Goal: Task Accomplishment & Management: Use online tool/utility

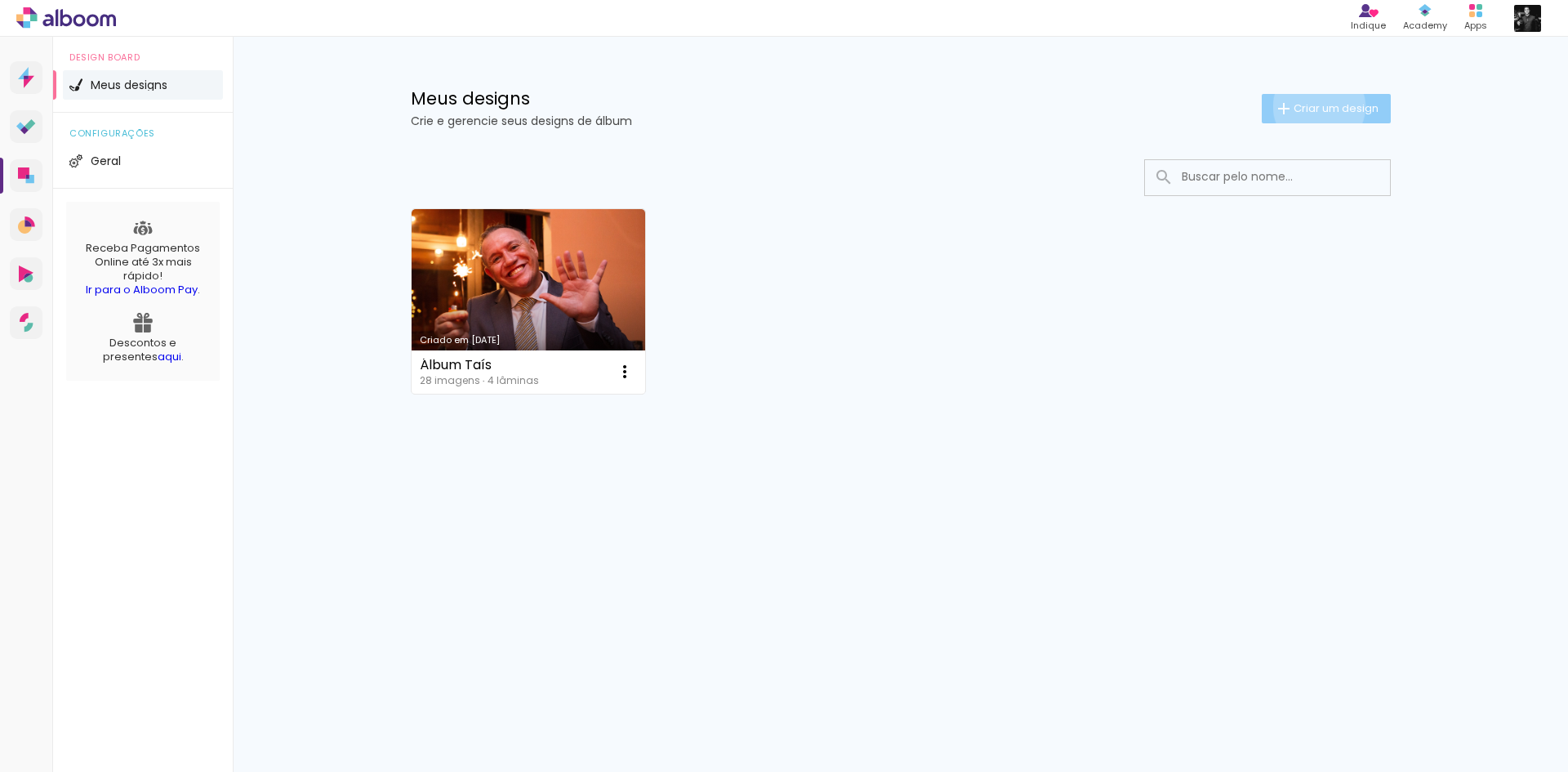
click at [1315, 106] on span "Criar um design" at bounding box center [1335, 108] width 84 height 10
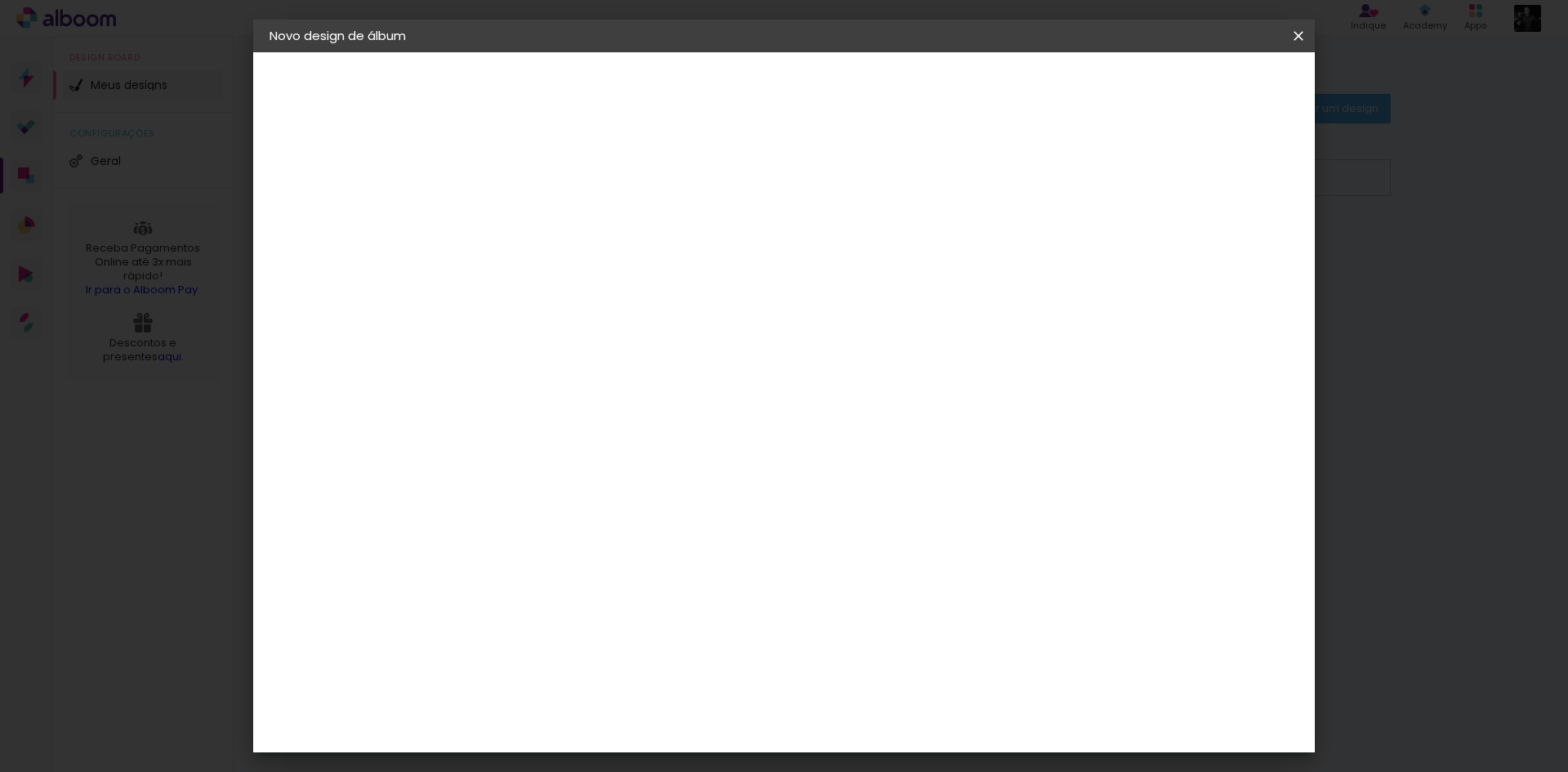
click at [537, 224] on input at bounding box center [537, 219] width 0 height 25
type input "Álbum Catarina"
type paper-input "Álbum Catarina"
click at [704, 89] on paper-button "Avançar" at bounding box center [664, 86] width 80 height 28
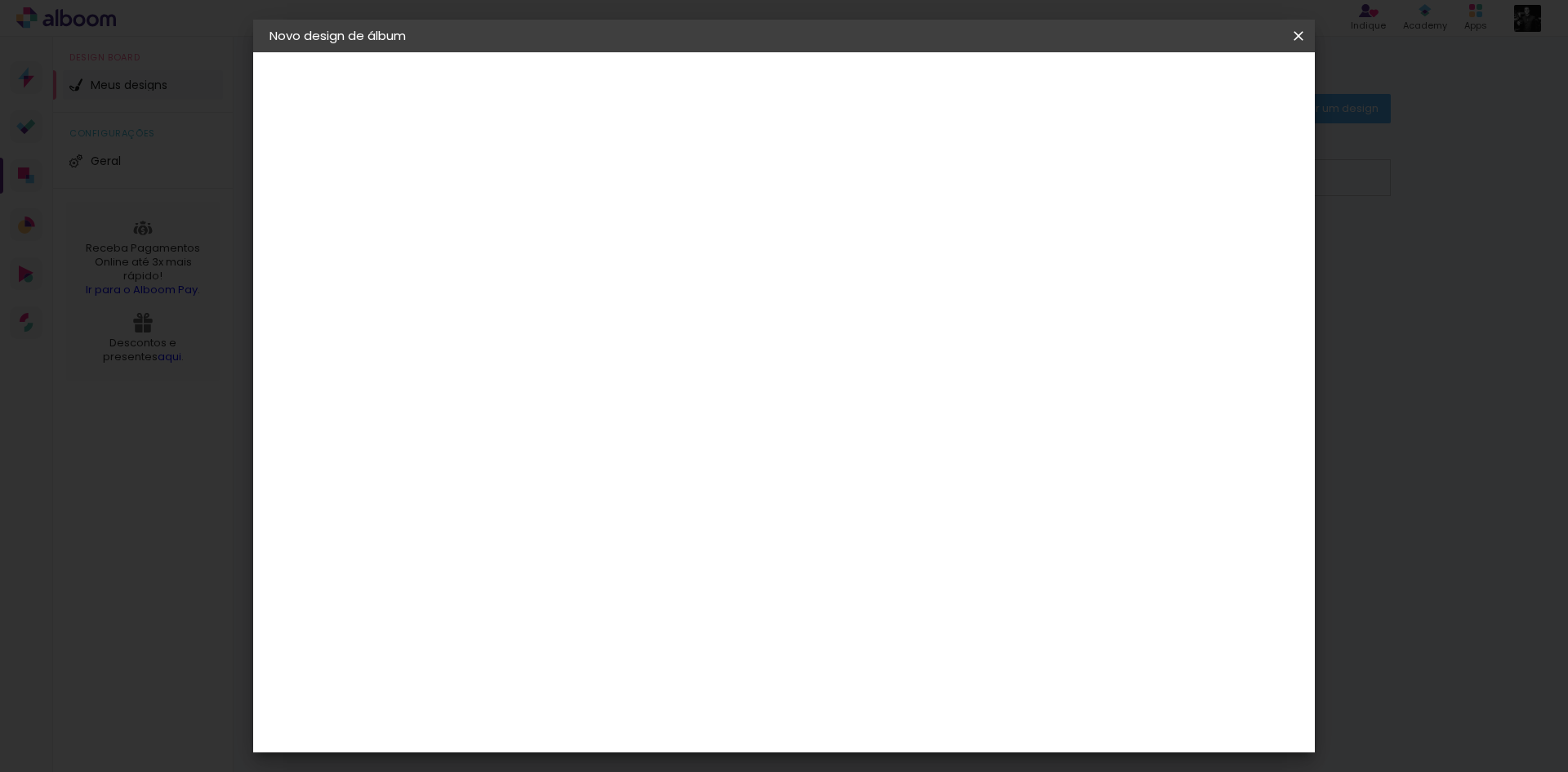
click at [666, 611] on paper-item "Go image" at bounding box center [578, 632] width 176 height 43
click at [0, 0] on slot "Avançar" at bounding box center [0, 0] width 0 height 0
click at [600, 272] on input "text" at bounding box center [568, 284] width 64 height 25
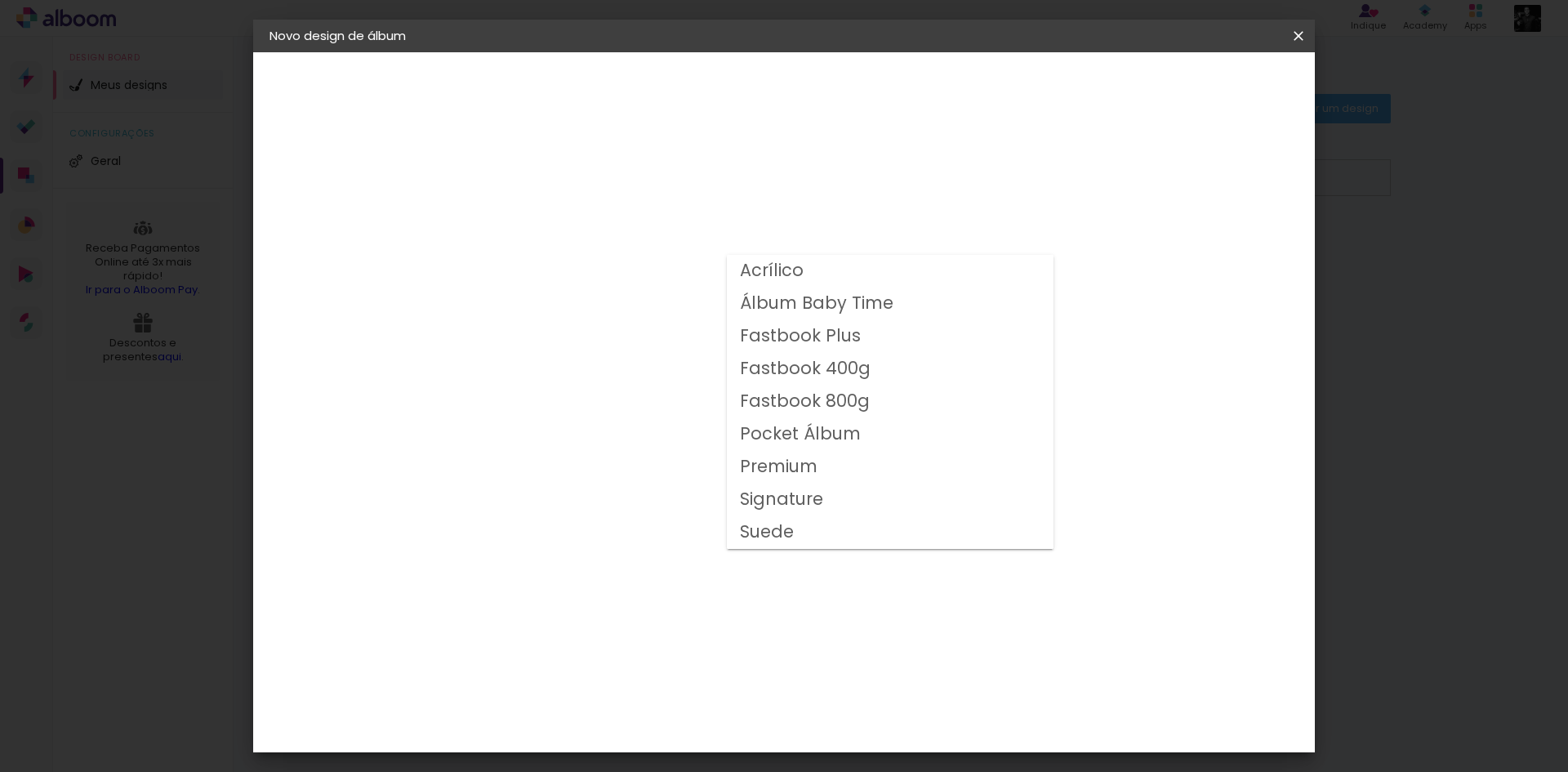
click at [867, 387] on paper-item "Fastbook 800g" at bounding box center [889, 401] width 327 height 32
type input "Fastbook 800g"
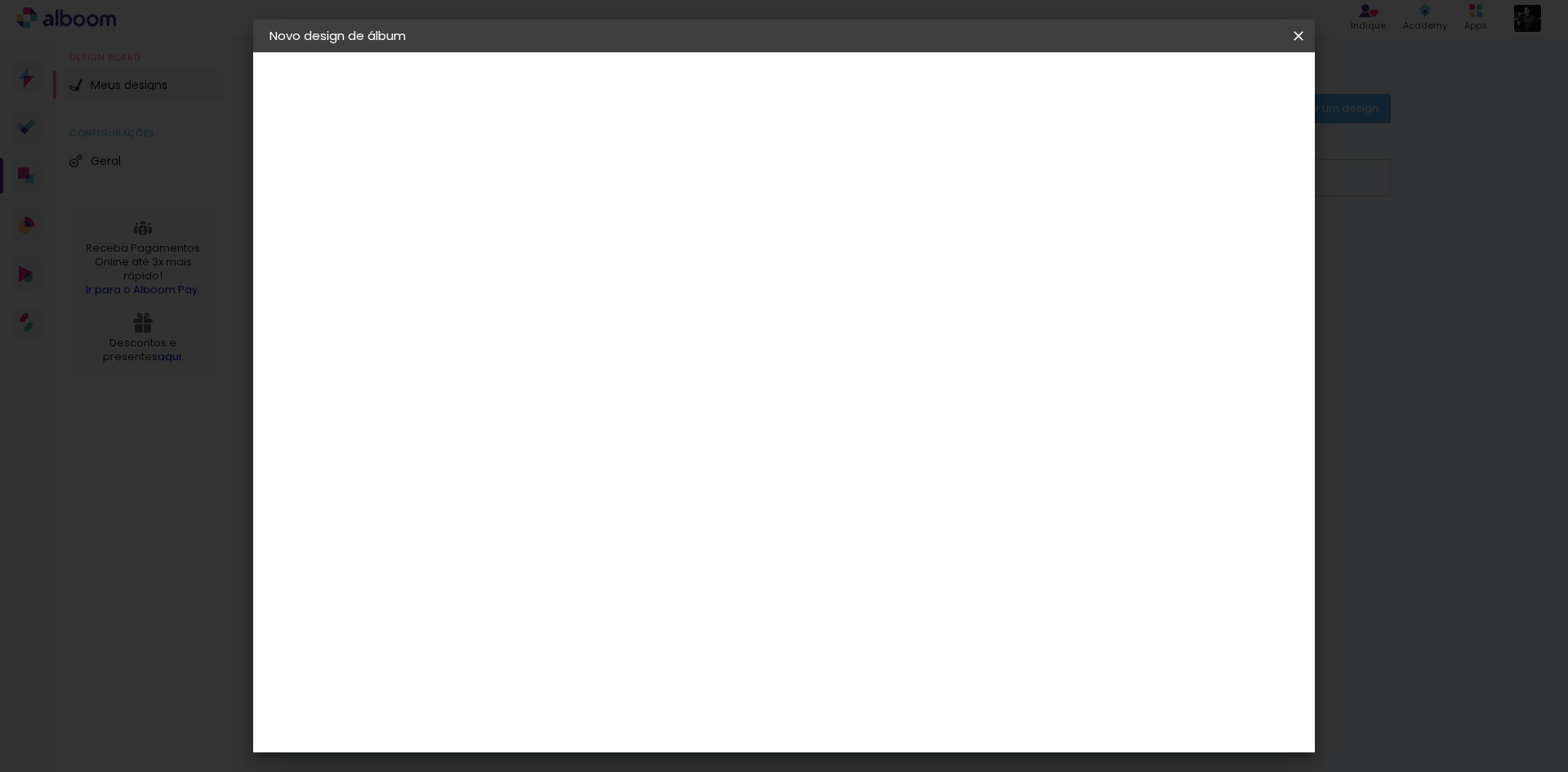
scroll to position [82, 0]
click at [707, 437] on span "25 × 30 cm" at bounding box center [676, 458] width 60 height 44
click at [0, 0] on slot "Avançar" at bounding box center [0, 0] width 0 height 0
type input "3"
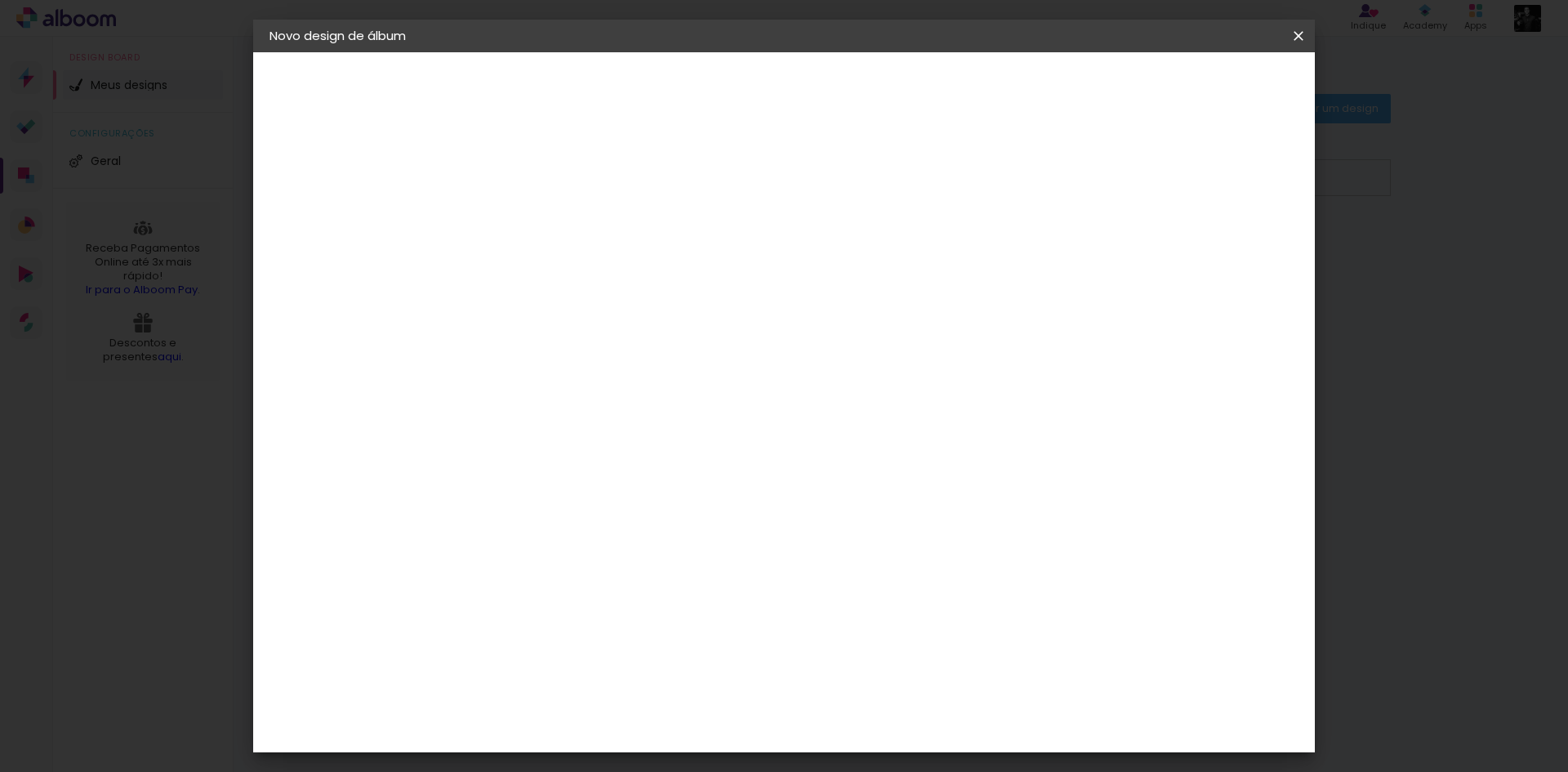
type paper-input "3"
click at [544, 172] on input "3" at bounding box center [524, 175] width 57 height 20
type input "4"
type paper-input "4"
click at [544, 172] on input "4" at bounding box center [524, 175] width 57 height 20
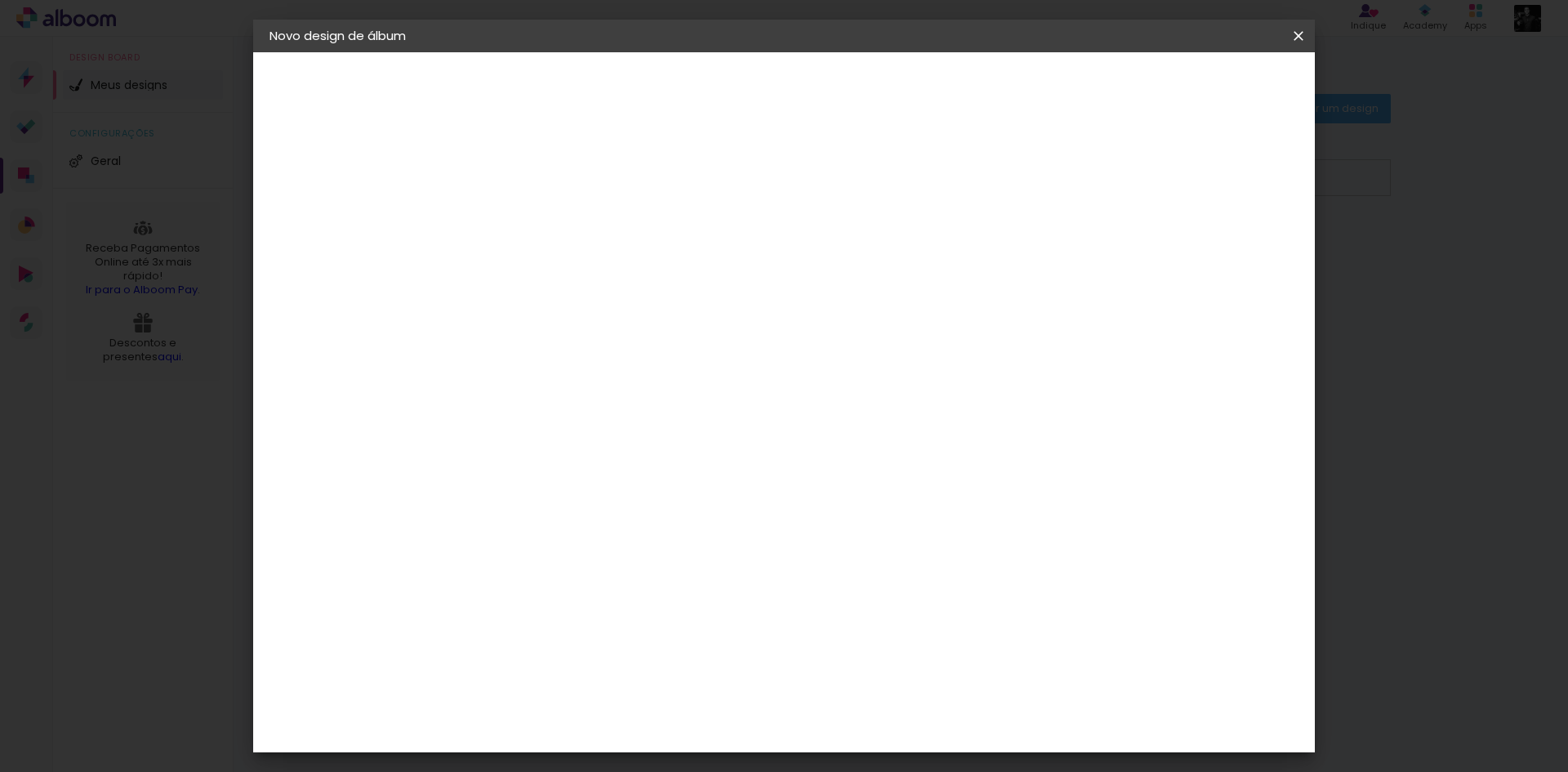
type input "5"
type paper-input "5"
click at [544, 172] on input "5" at bounding box center [524, 175] width 57 height 20
type input "6"
type paper-input "6"
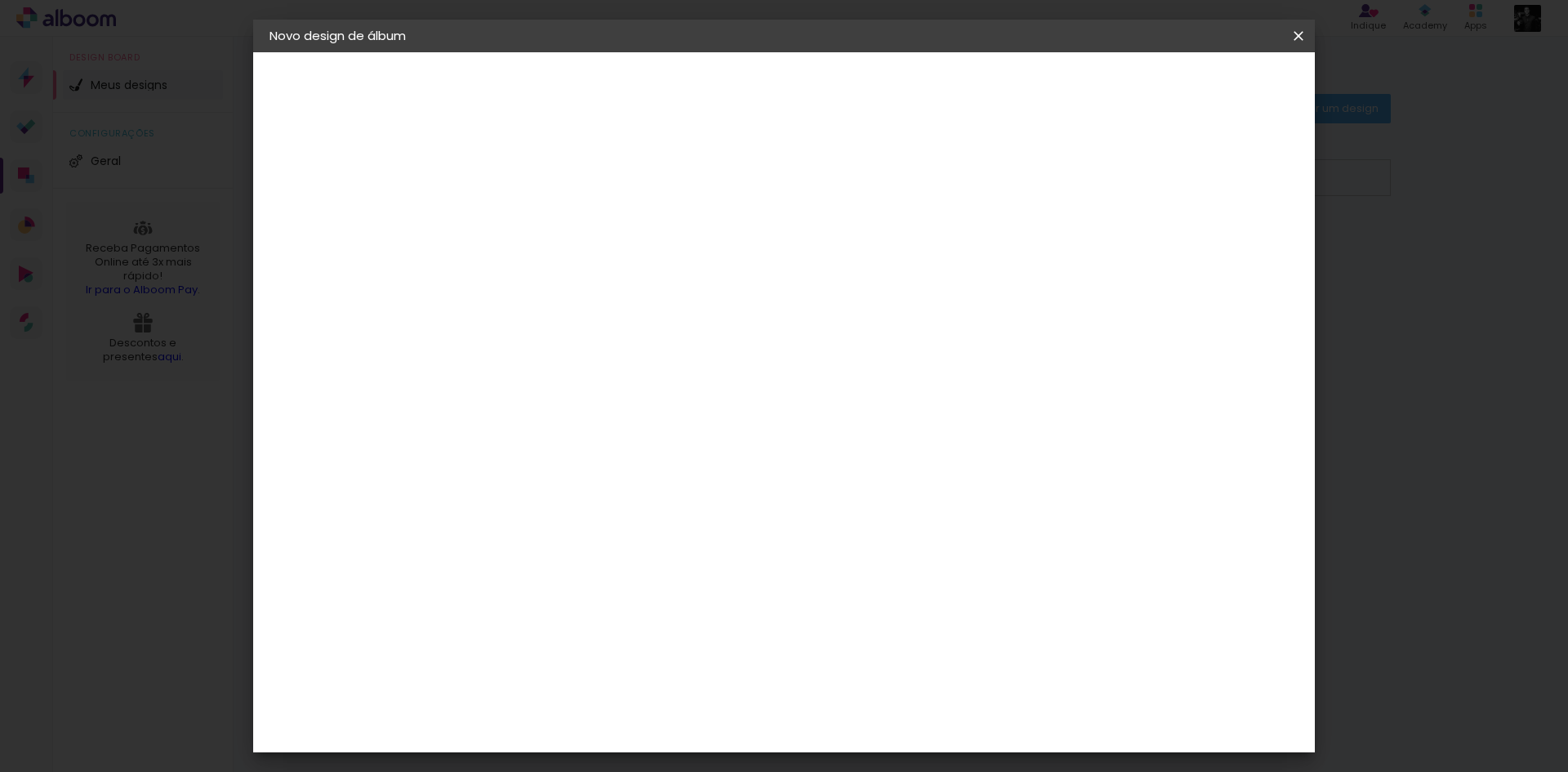
click at [544, 172] on input "6" at bounding box center [524, 175] width 57 height 20
type input "5"
type paper-input "5"
click at [545, 181] on input "5" at bounding box center [524, 175] width 57 height 20
type input "4"
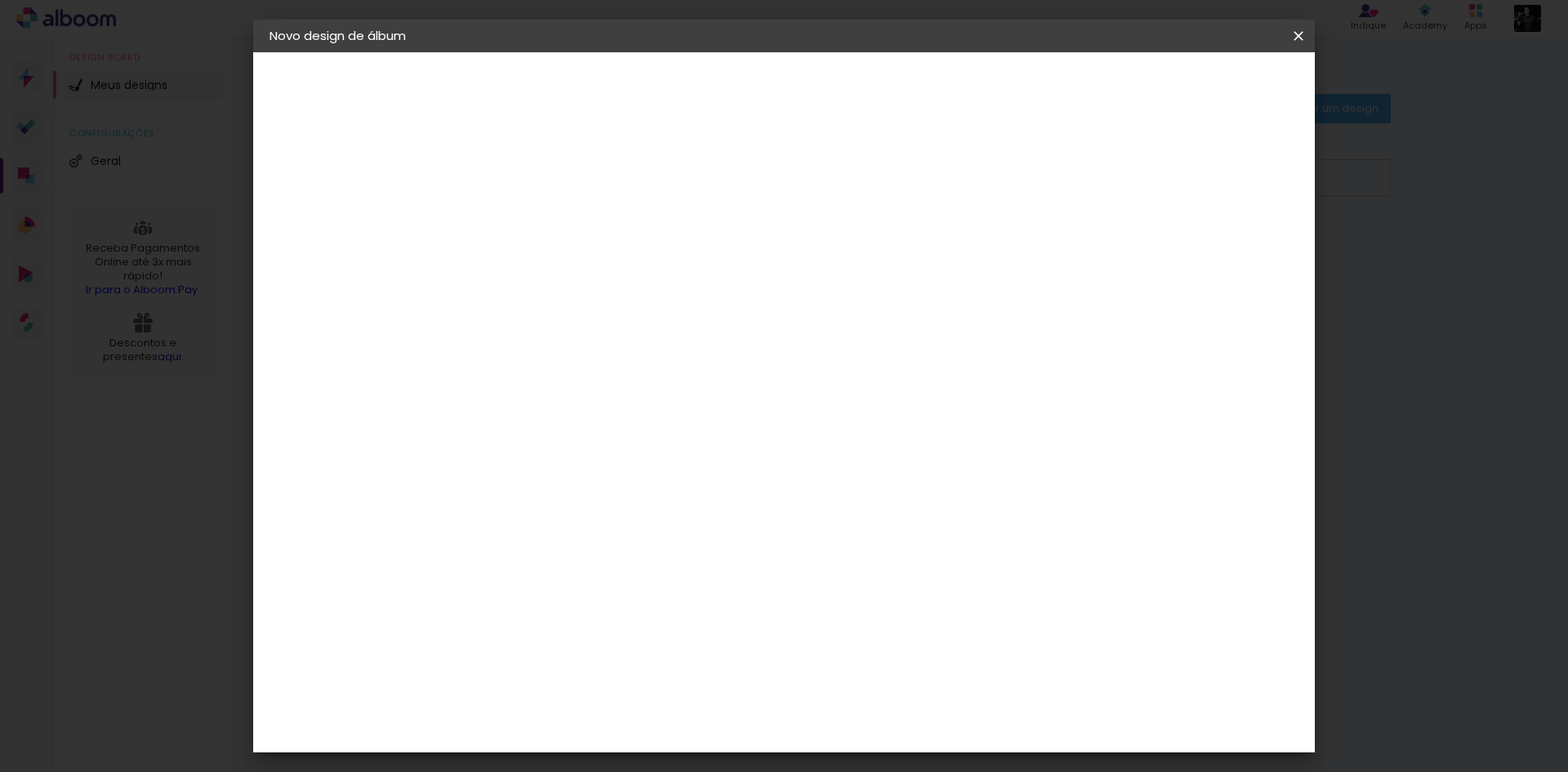
type paper-input "4"
click at [545, 181] on input "4" at bounding box center [524, 175] width 57 height 20
type input "3"
type paper-input "3"
click at [545, 181] on input "3" at bounding box center [524, 175] width 57 height 20
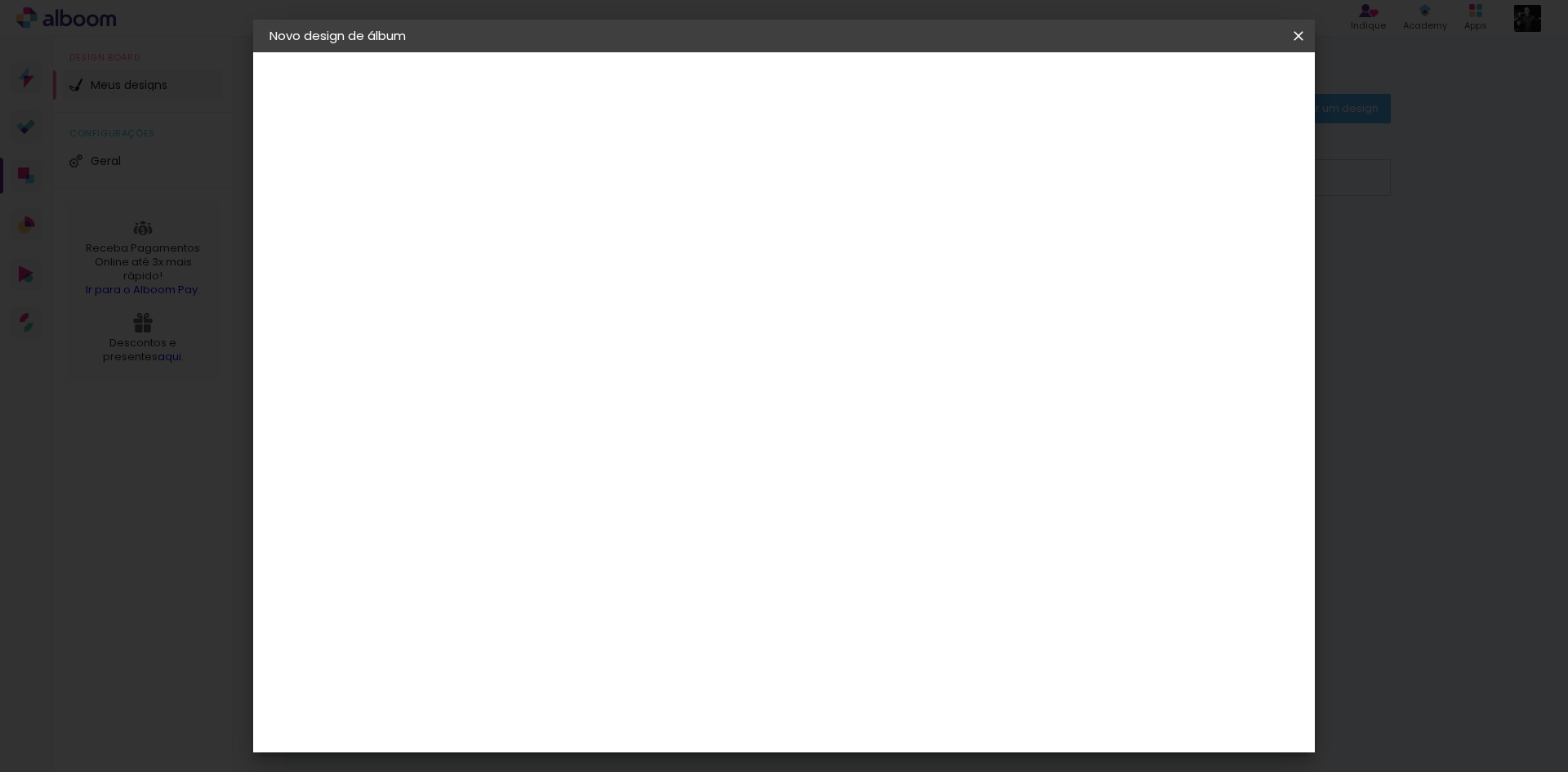
type input "2"
type paper-input "2"
click at [544, 182] on input "2" at bounding box center [524, 175] width 57 height 20
type input "3"
type paper-input "3"
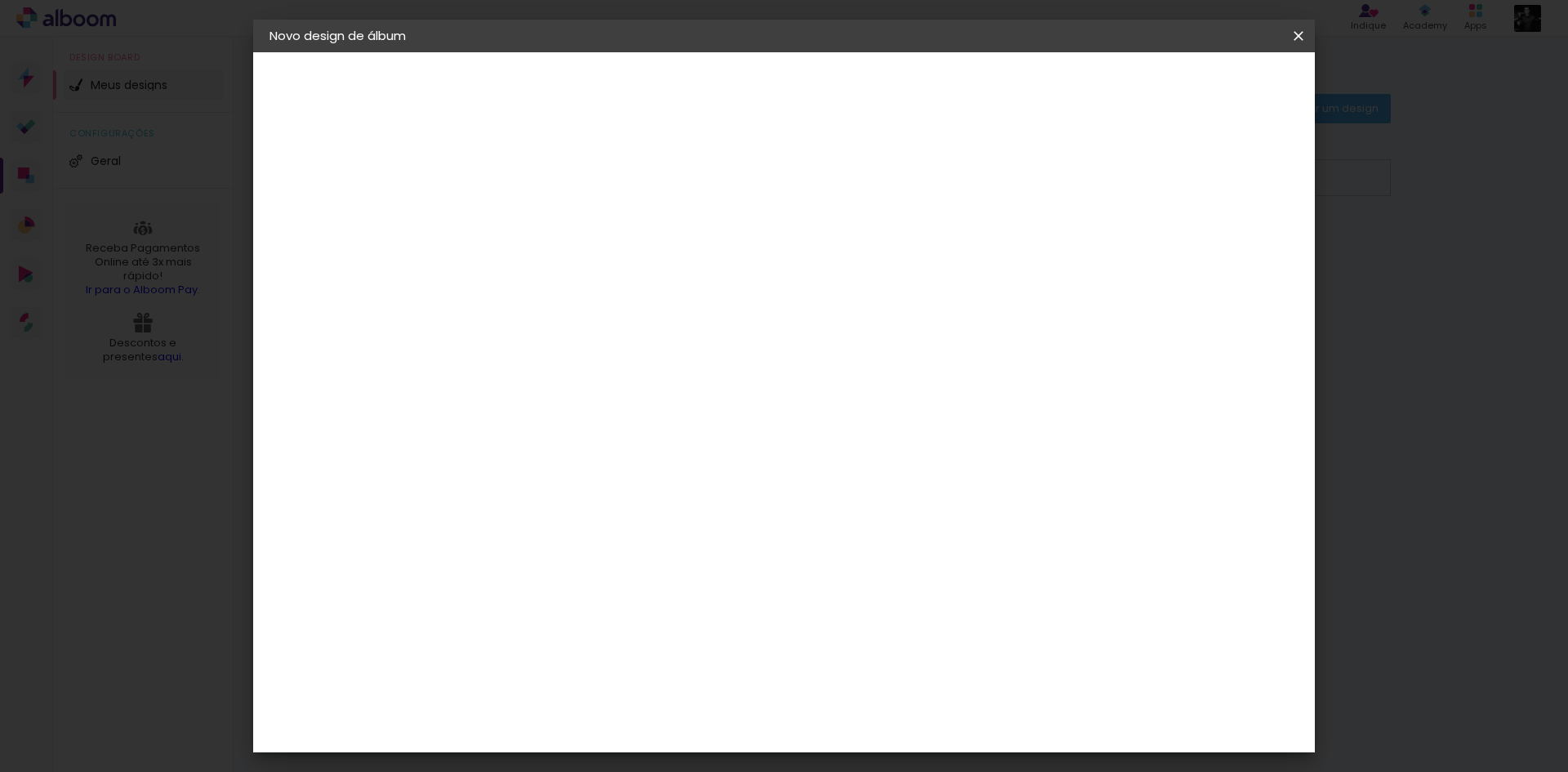
click at [545, 168] on input "3" at bounding box center [524, 175] width 57 height 20
type input "2"
type paper-input "2"
click at [544, 181] on input "2" at bounding box center [524, 175] width 57 height 20
click at [1167, 176] on div "Mostrar sangria" at bounding box center [1158, 176] width 109 height 20
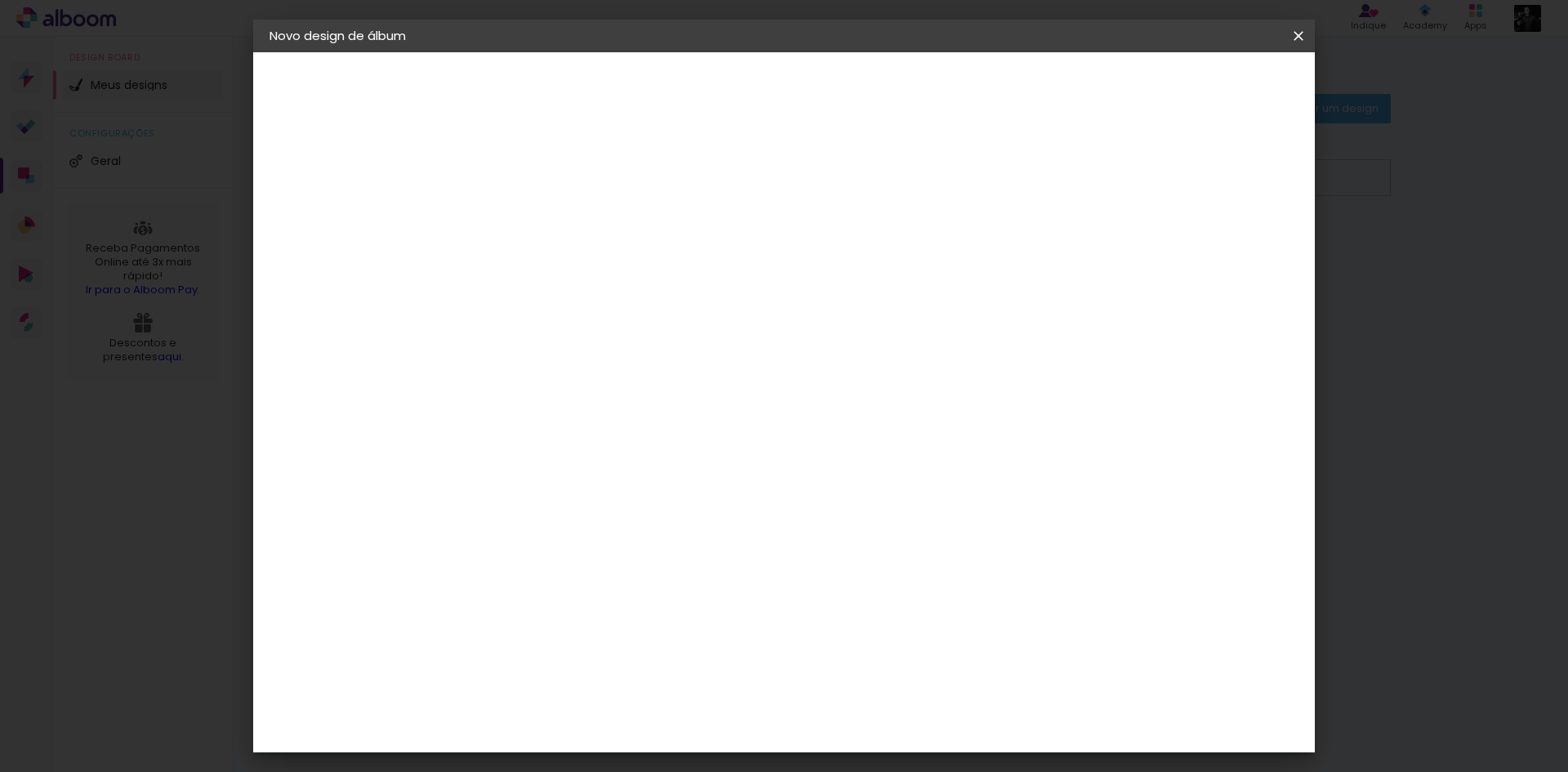
type paper-checkbox "on"
click at [1104, 176] on div at bounding box center [1097, 176] width 15 height 15
type input "3"
type paper-input "3"
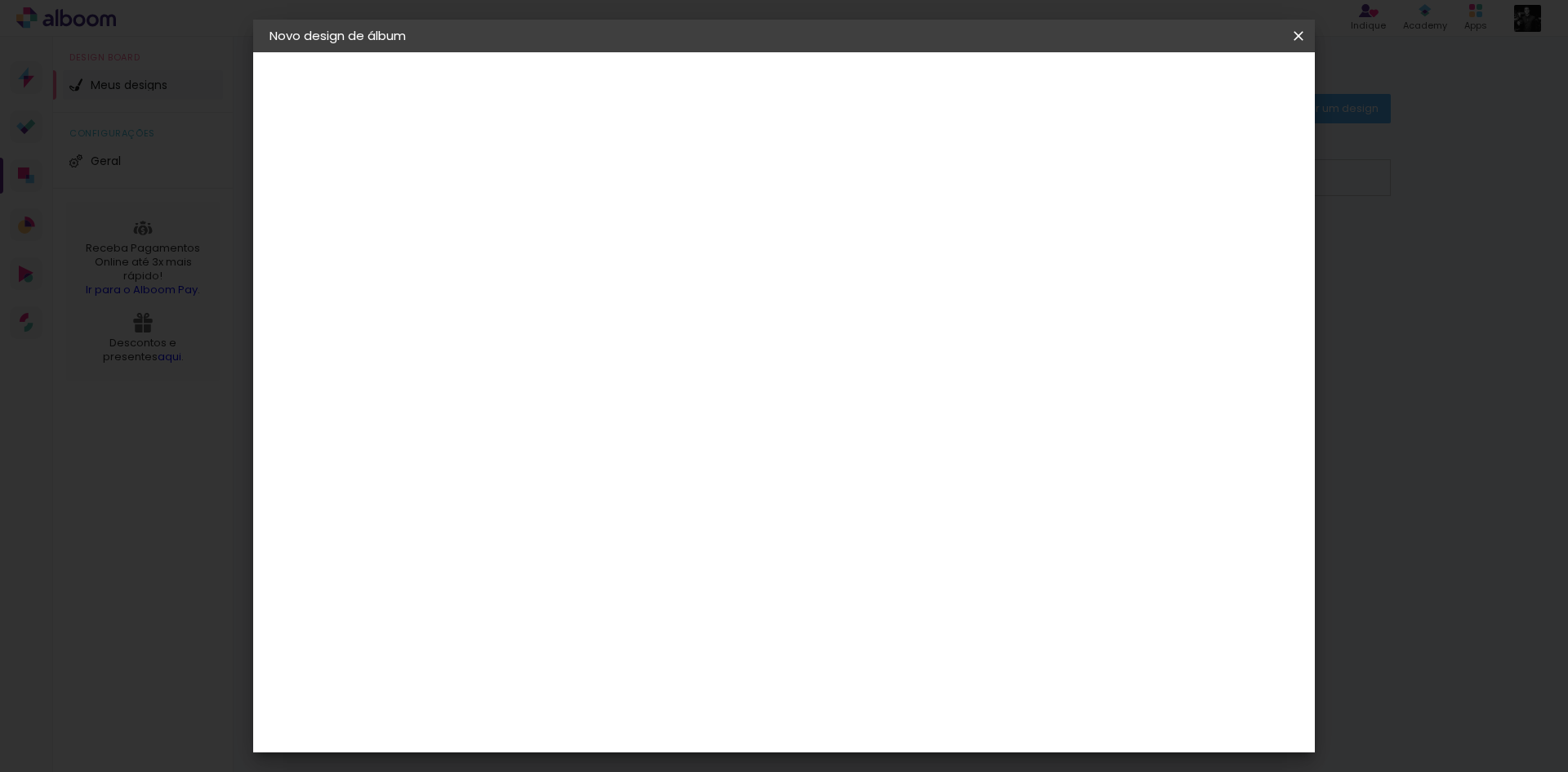
click at [544, 170] on input "3" at bounding box center [524, 175] width 57 height 20
type input "4"
type paper-input "4"
click at [544, 170] on input "4" at bounding box center [524, 175] width 57 height 20
type input "5"
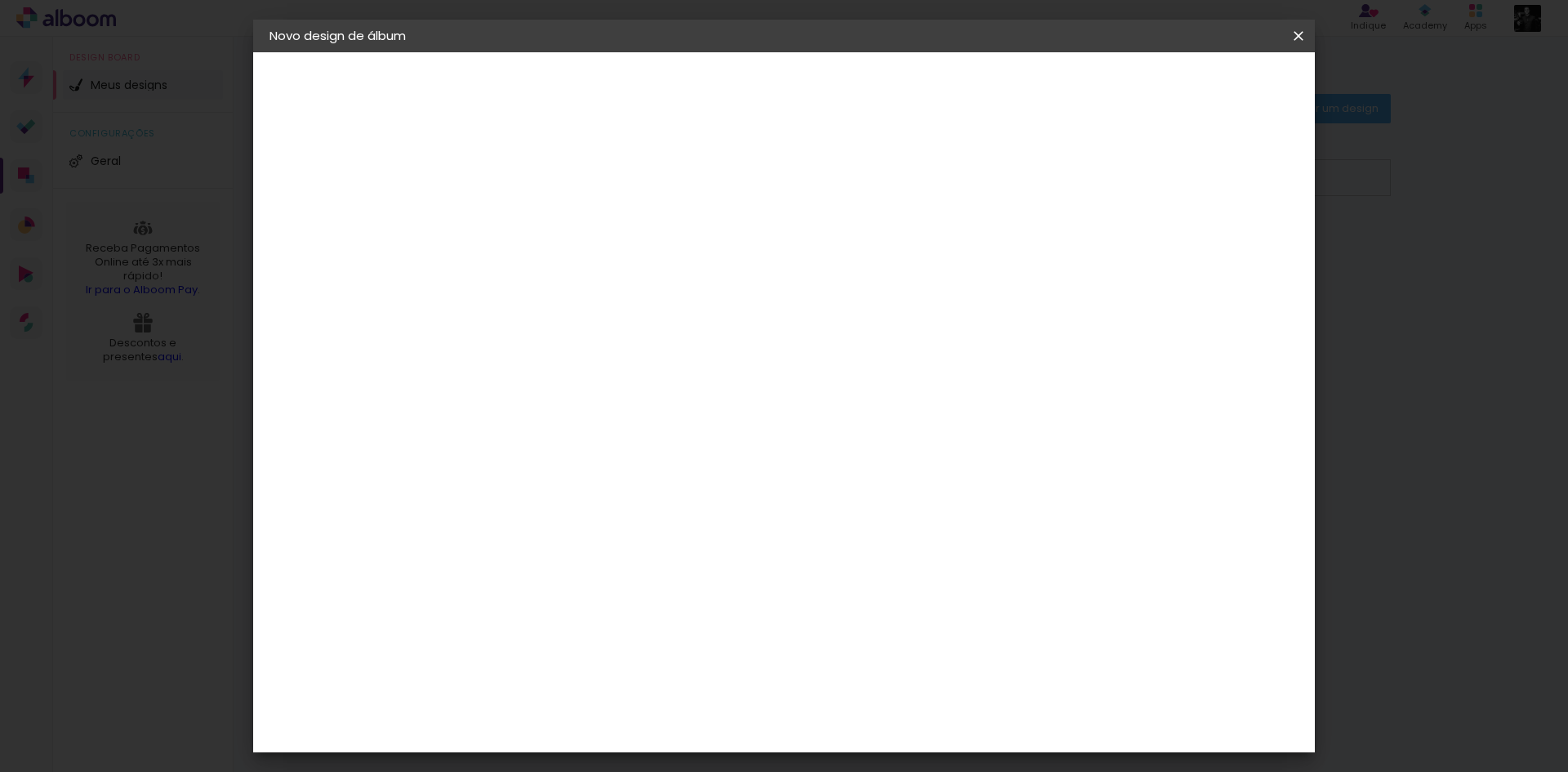
type paper-input "5"
click at [544, 170] on input "5" at bounding box center [524, 175] width 57 height 20
type input "4"
type paper-input "4"
click at [546, 185] on input "4" at bounding box center [524, 175] width 57 height 20
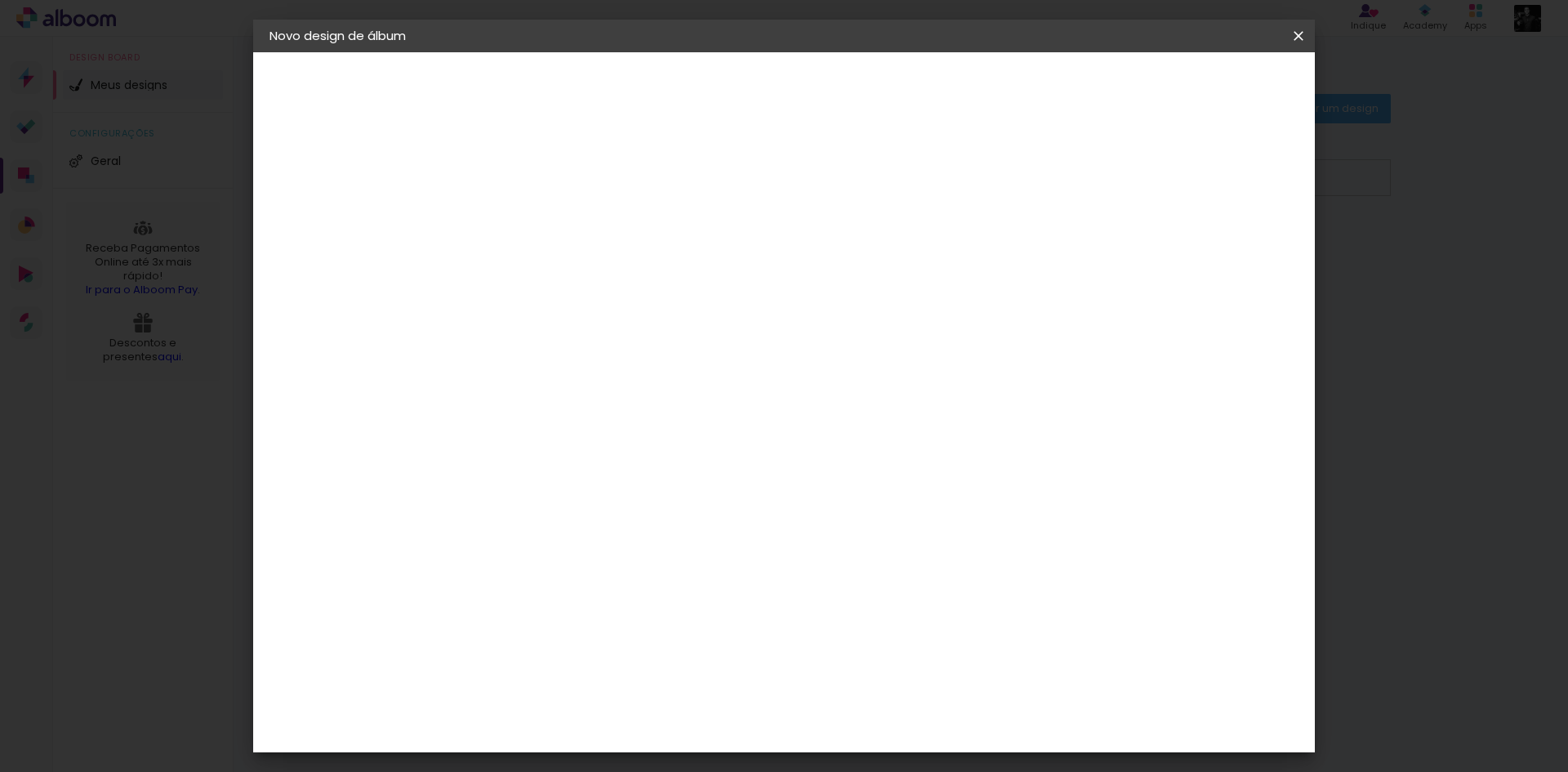
type input "3"
type paper-input "3"
click at [546, 185] on input "3" at bounding box center [524, 175] width 57 height 20
type input "4"
type paper-input "4"
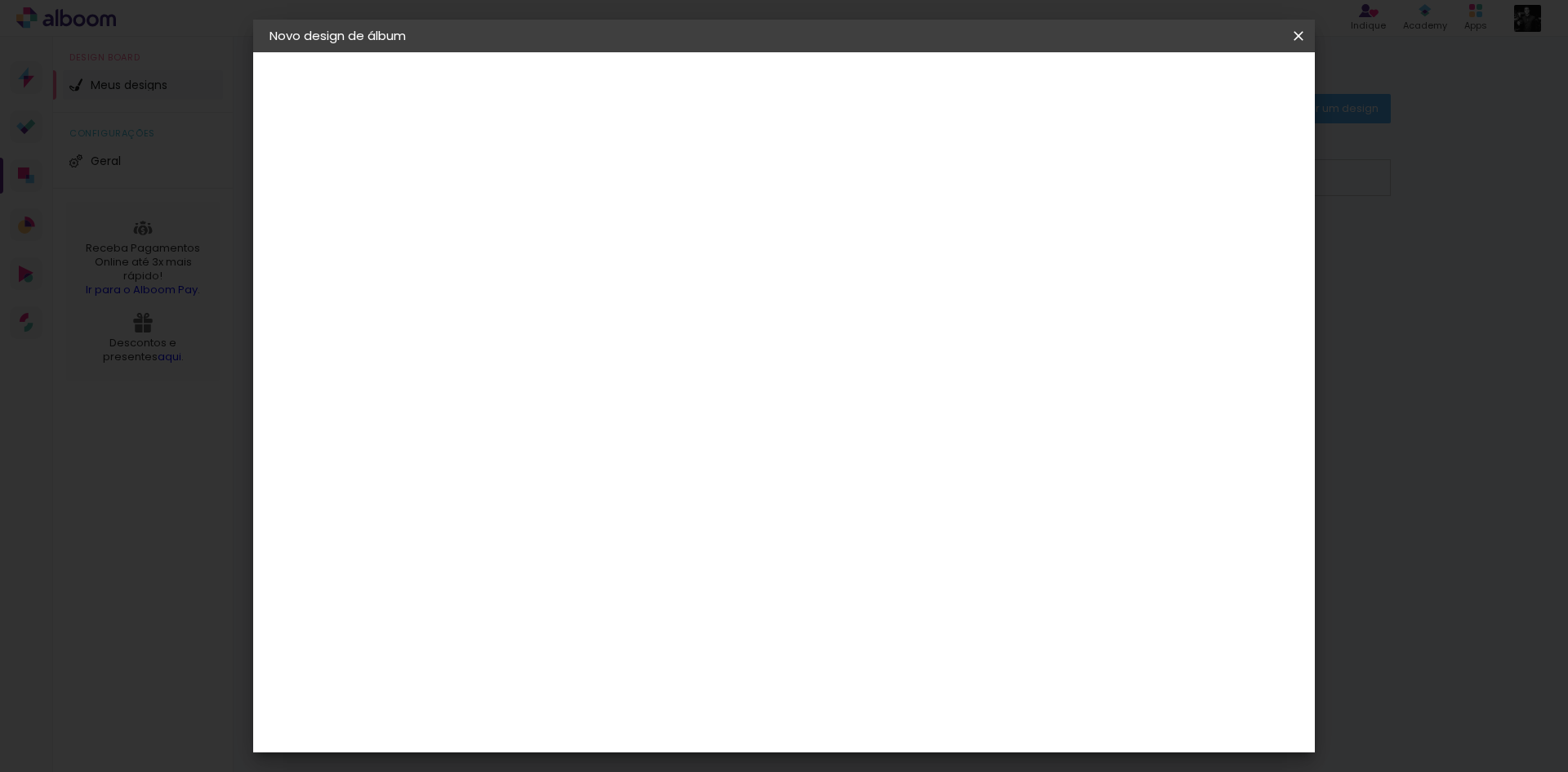
click at [543, 170] on input "4" at bounding box center [524, 175] width 57 height 20
click at [760, 220] on div "30.48 cm Largura da página 25.4 cm Altura 60.96 cm Largura da lâmina (2 páginas…" at bounding box center [851, 261] width 723 height 131
click at [1213, 96] on paper-button "Iniciar design" at bounding box center [1159, 86] width 107 height 28
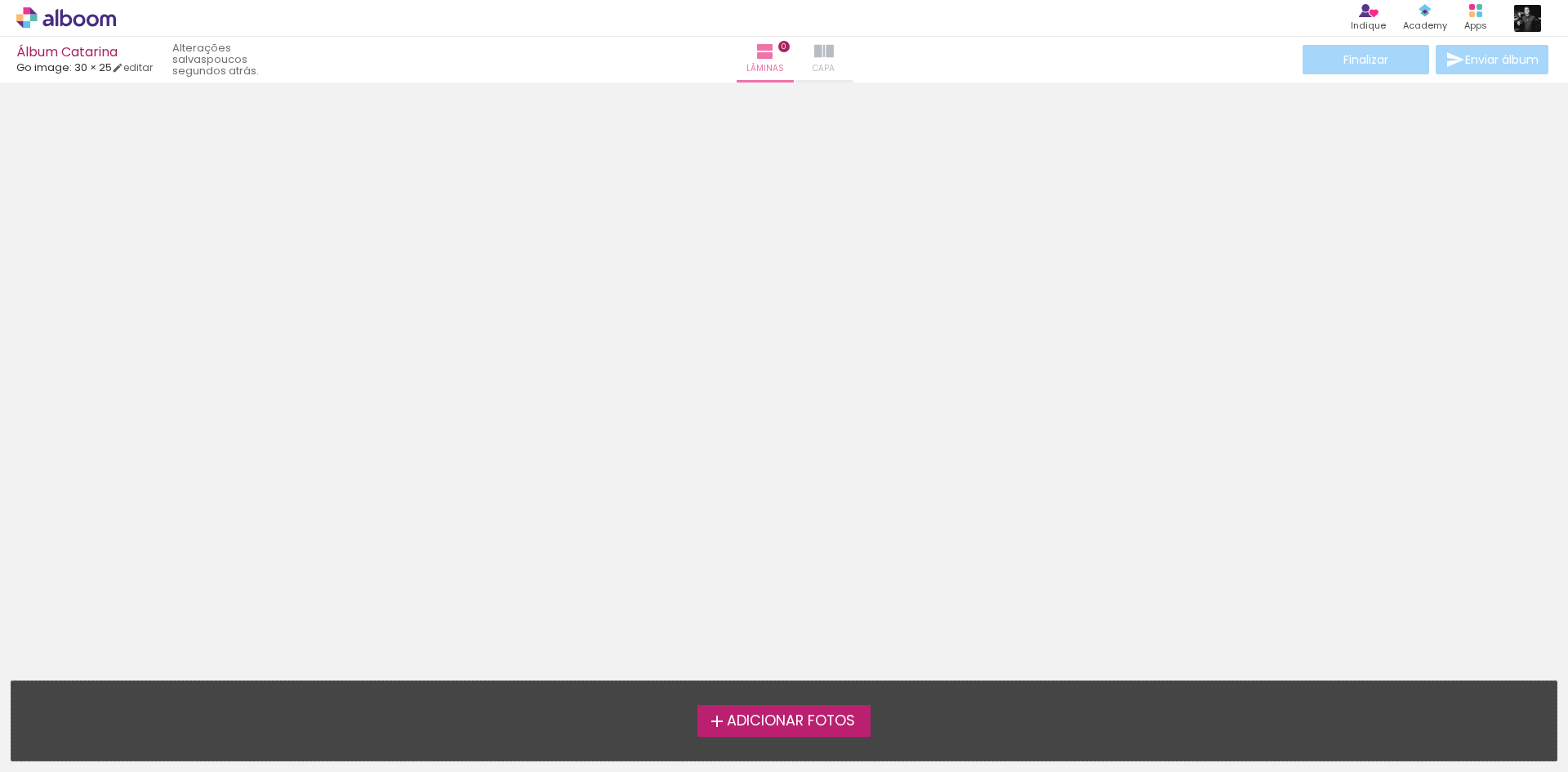
click at [816, 58] on iron-icon at bounding box center [824, 51] width 19 height 19
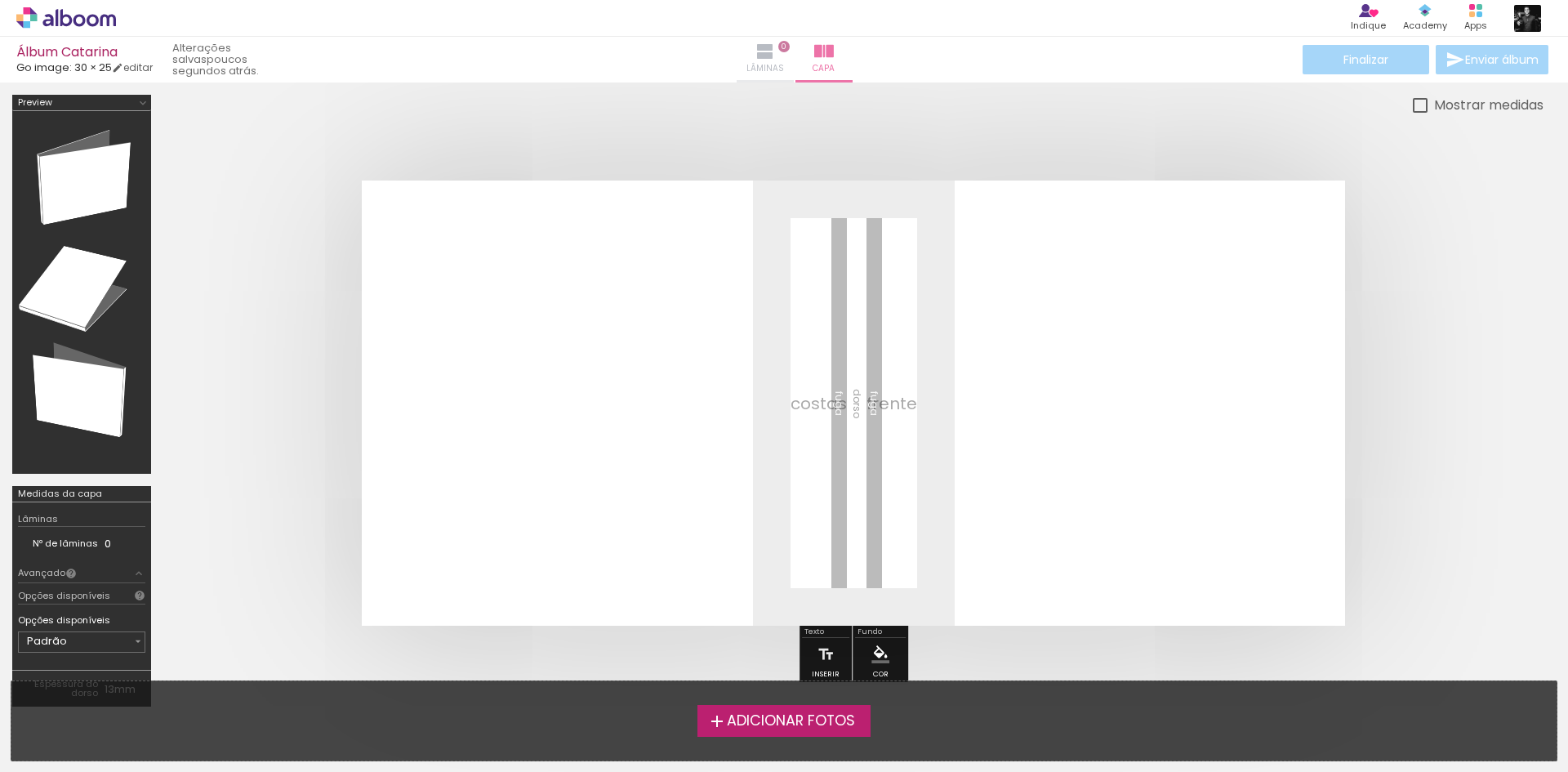
click at [737, 58] on paper-button "Lâminas 0" at bounding box center [766, 59] width 57 height 45
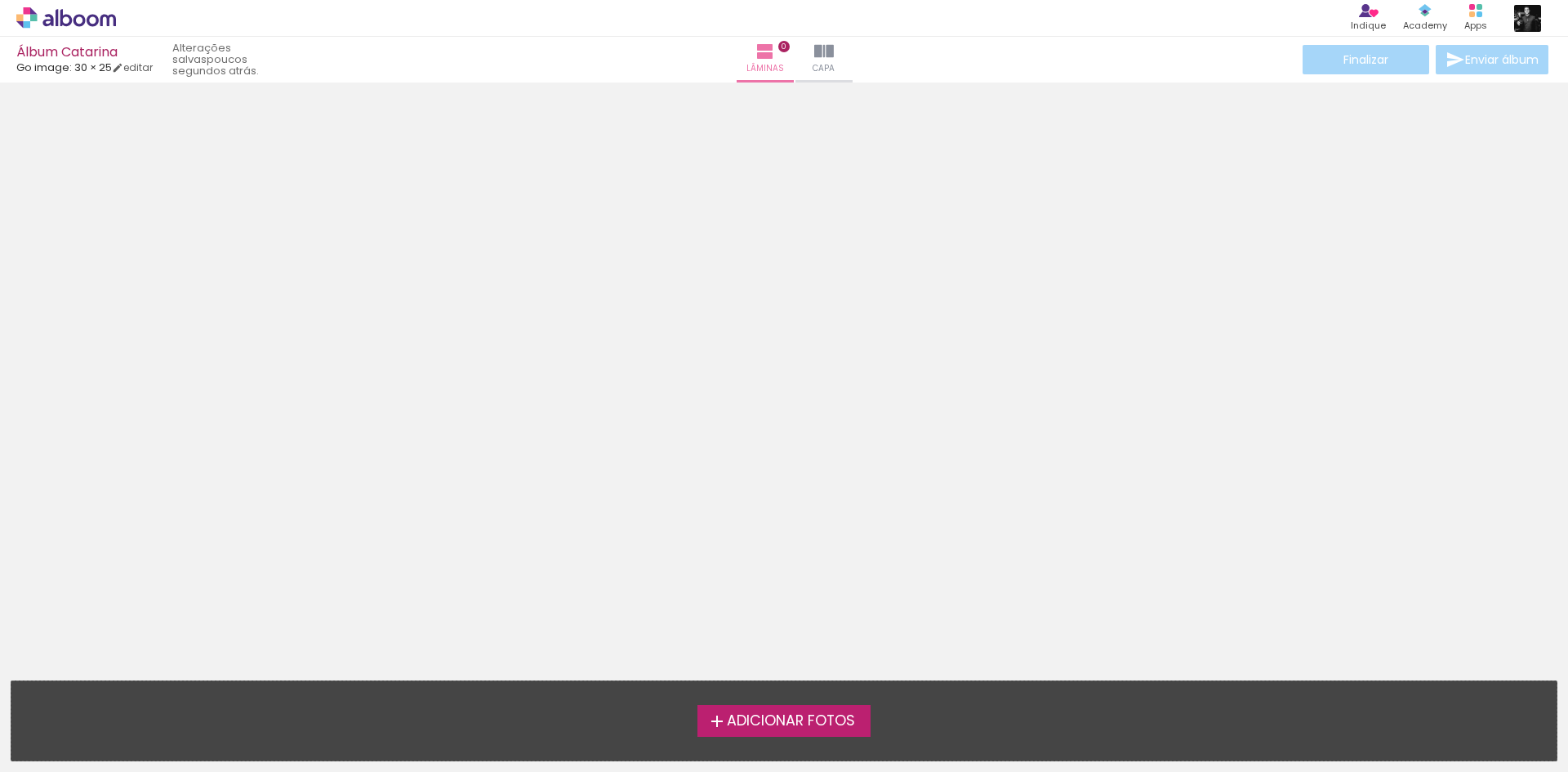
click at [777, 730] on label "Adicionar Fotos" at bounding box center [785, 721] width 174 height 31
click at [0, 0] on input "file" at bounding box center [0, 0] width 0 height 0
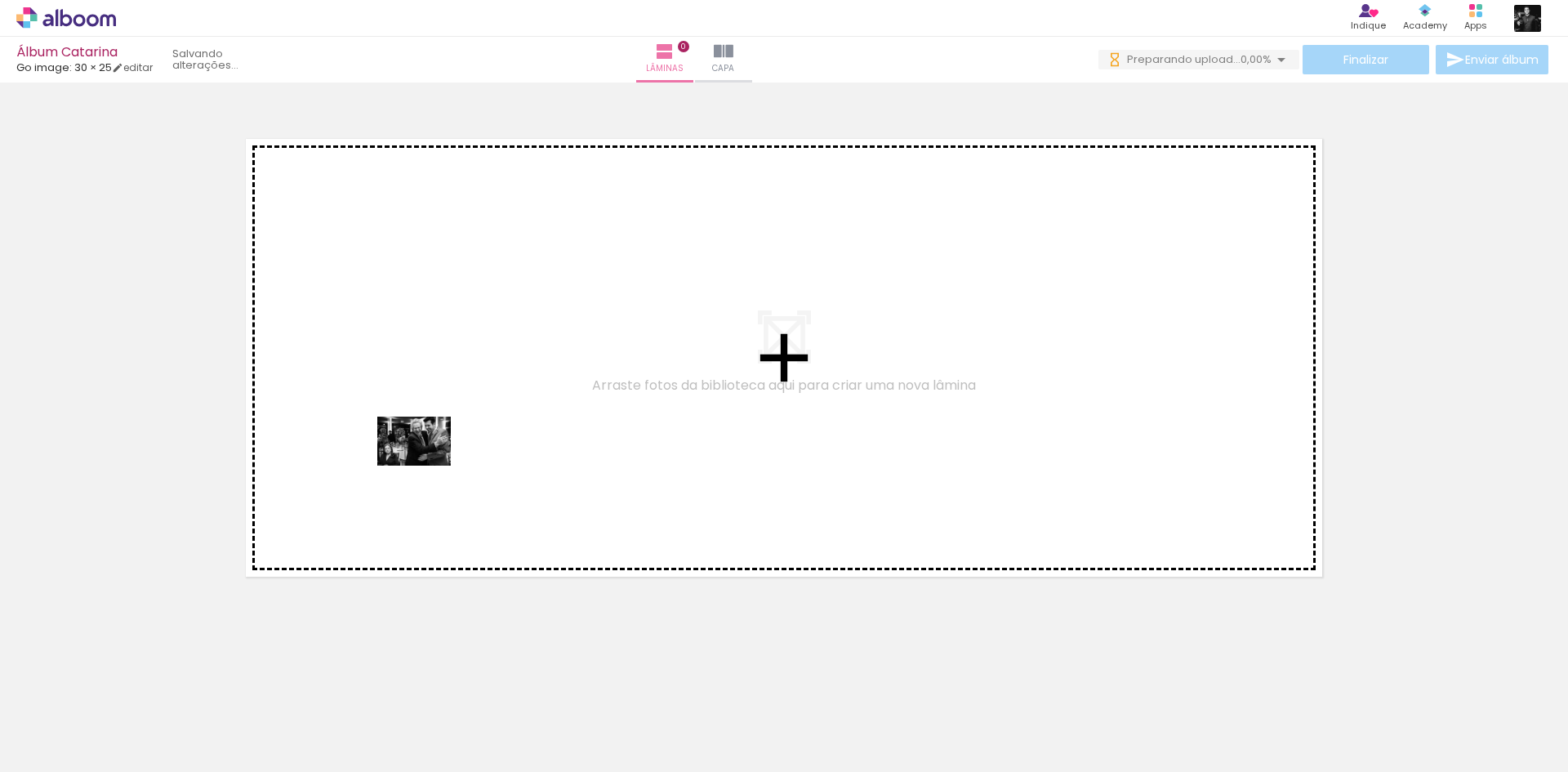
drag, startPoint x: 177, startPoint y: 725, endPoint x: 424, endPoint y: 471, distance: 354.3
click at [427, 464] on quentale-workspace at bounding box center [784, 386] width 1568 height 772
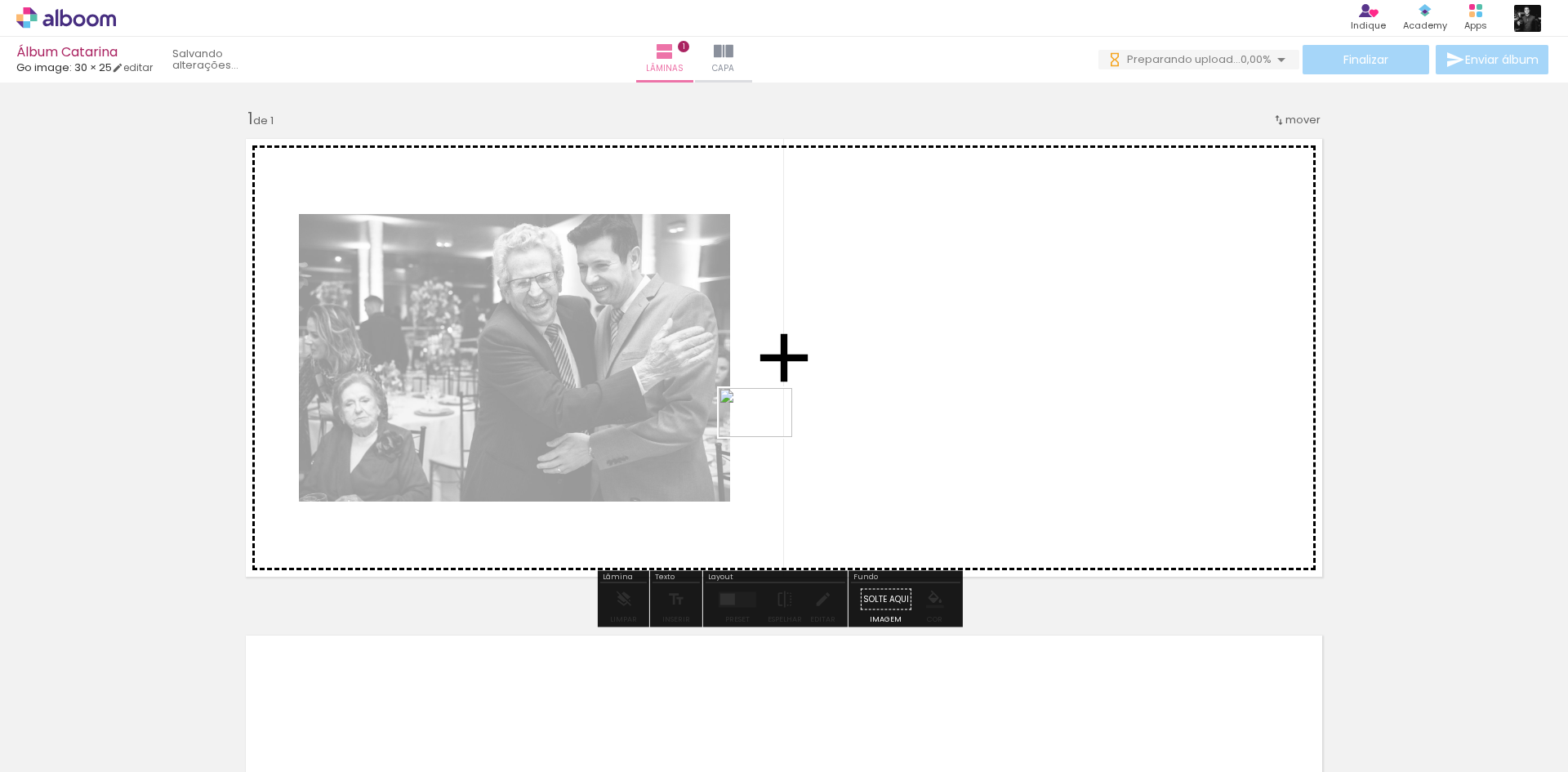
drag, startPoint x: 290, startPoint y: 704, endPoint x: 768, endPoint y: 437, distance: 547.5
click at [768, 437] on quentale-workspace at bounding box center [784, 386] width 1568 height 772
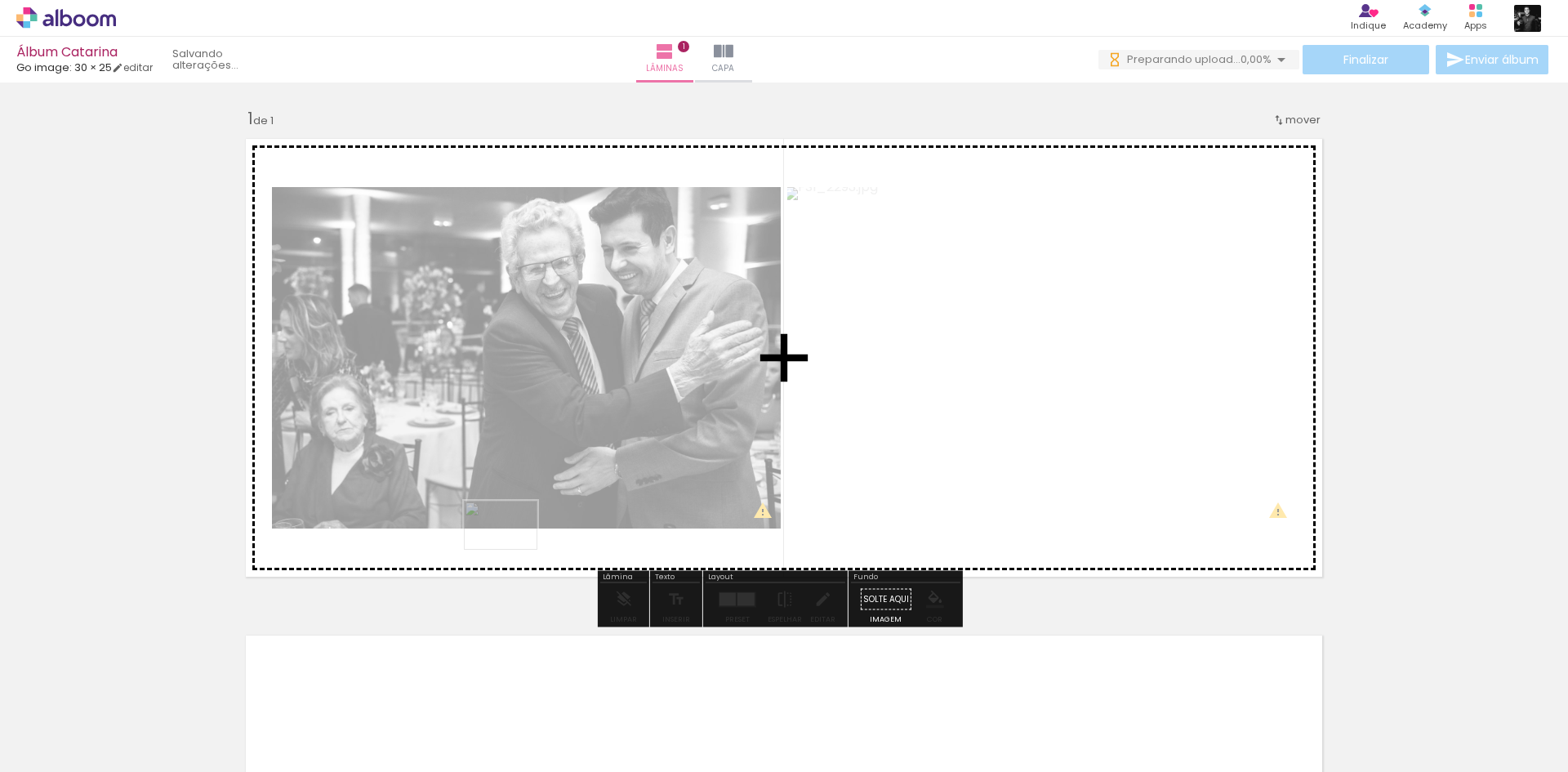
drag, startPoint x: 254, startPoint y: 715, endPoint x: 512, endPoint y: 552, distance: 305.2
click at [512, 552] on quentale-workspace at bounding box center [784, 386] width 1568 height 772
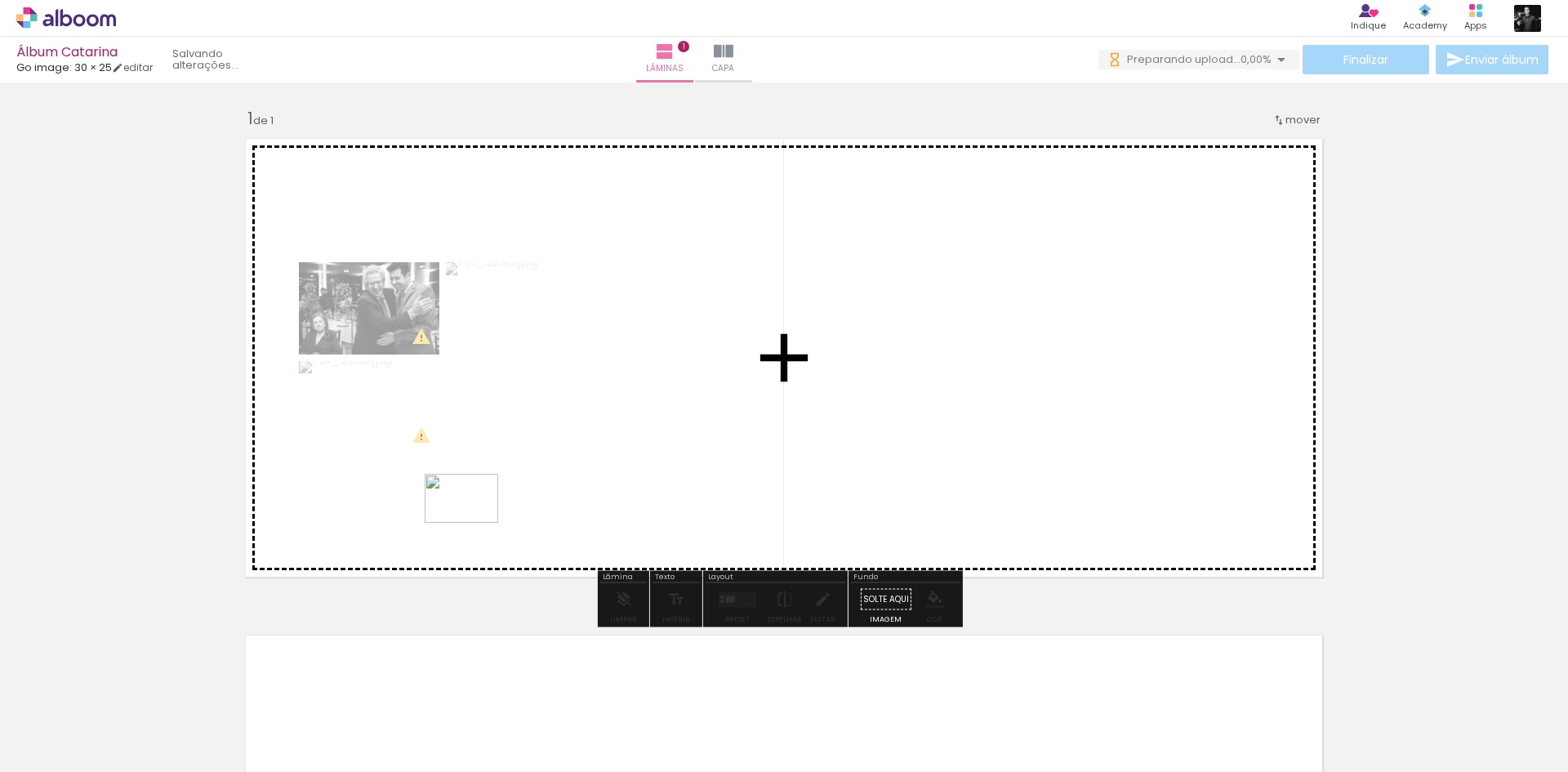
drag, startPoint x: 328, startPoint y: 721, endPoint x: 474, endPoint y: 523, distance: 246.0
click at [474, 523] on quentale-workspace at bounding box center [784, 386] width 1568 height 772
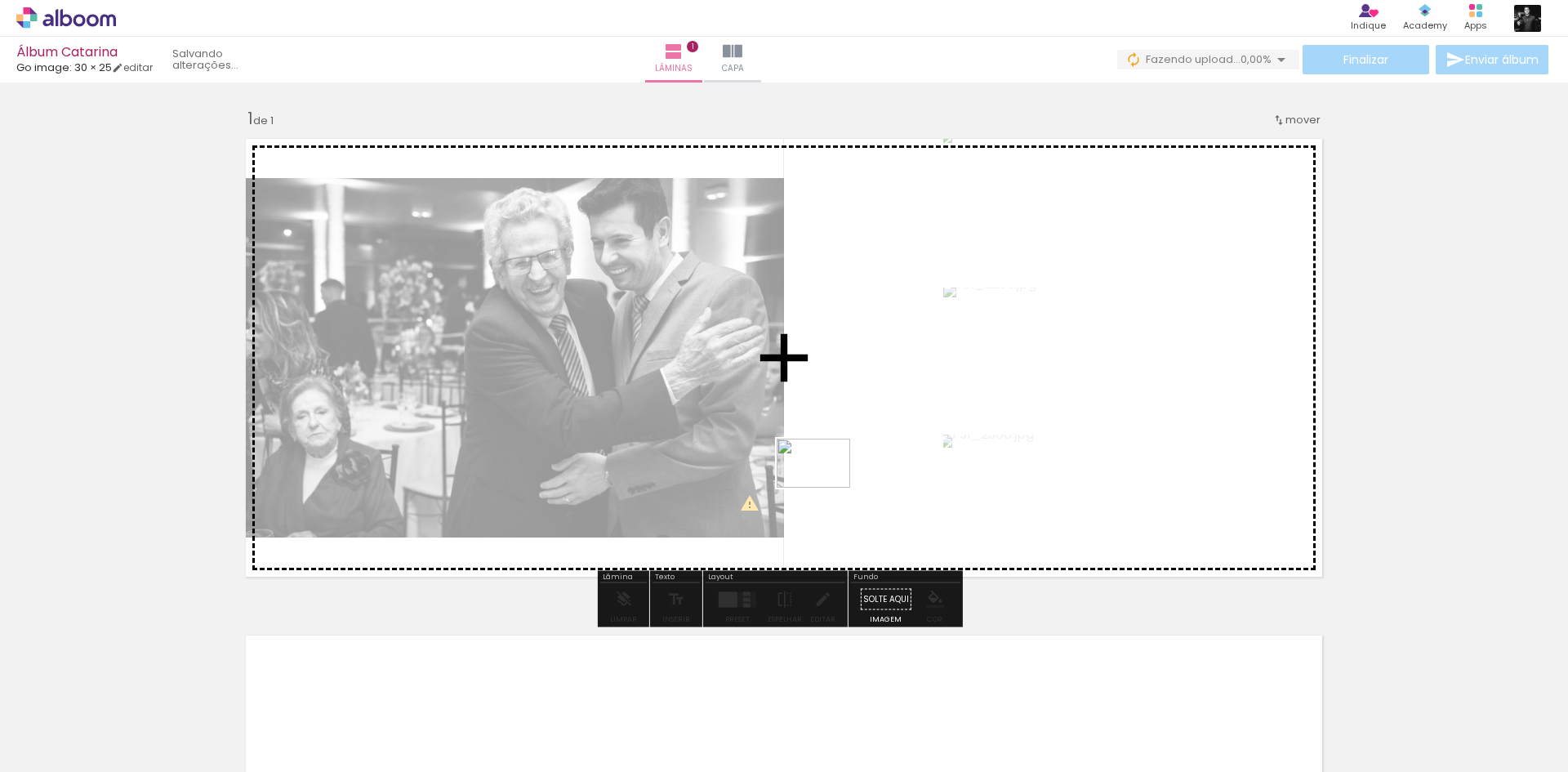
drag, startPoint x: 451, startPoint y: 720, endPoint x: 819, endPoint y: 497, distance: 430.3
click at [828, 488] on quentale-workspace at bounding box center [784, 386] width 1568 height 772
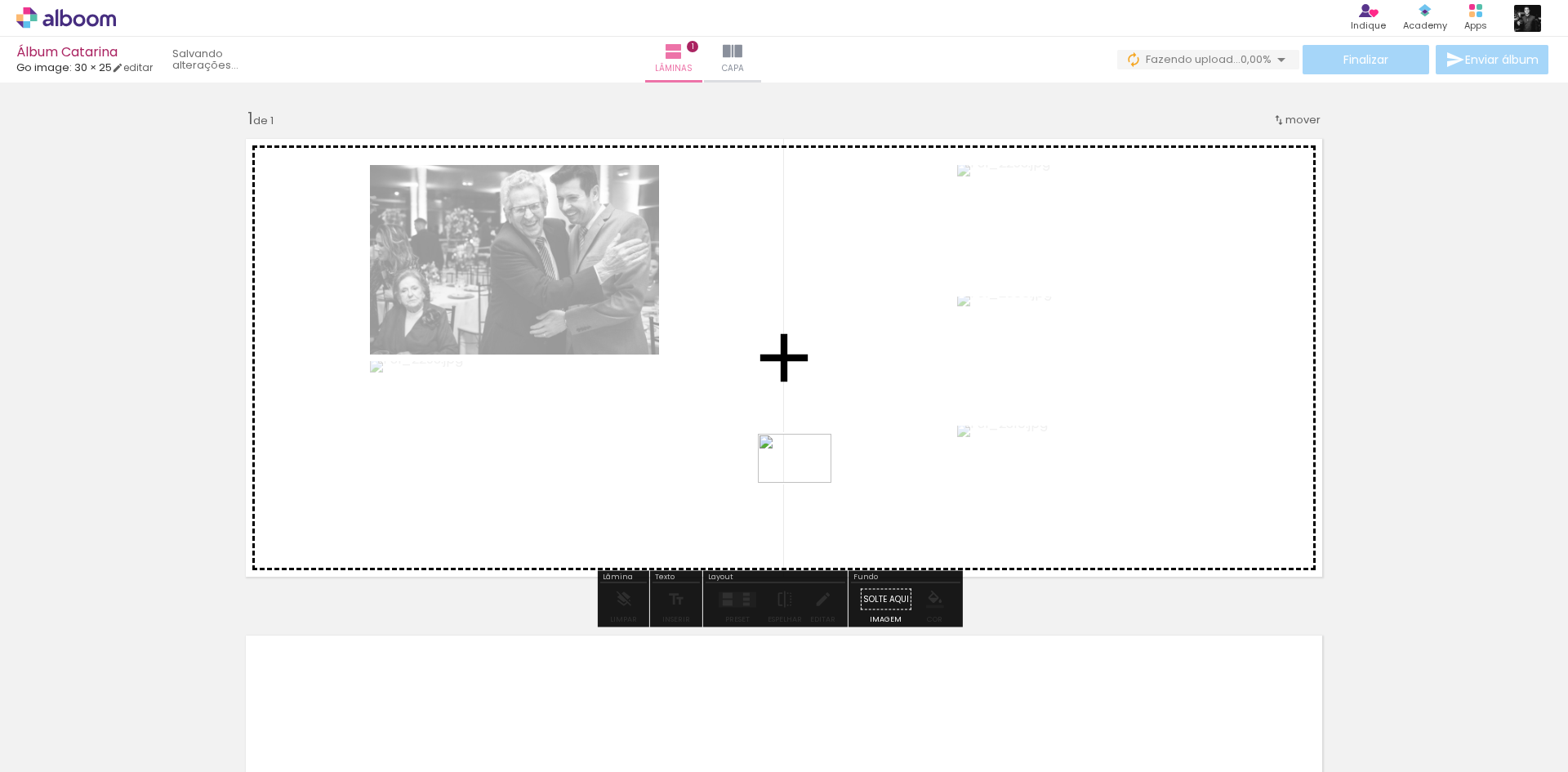
drag, startPoint x: 554, startPoint y: 689, endPoint x: 807, endPoint y: 483, distance: 326.3
click at [807, 483] on quentale-workspace at bounding box center [784, 386] width 1568 height 772
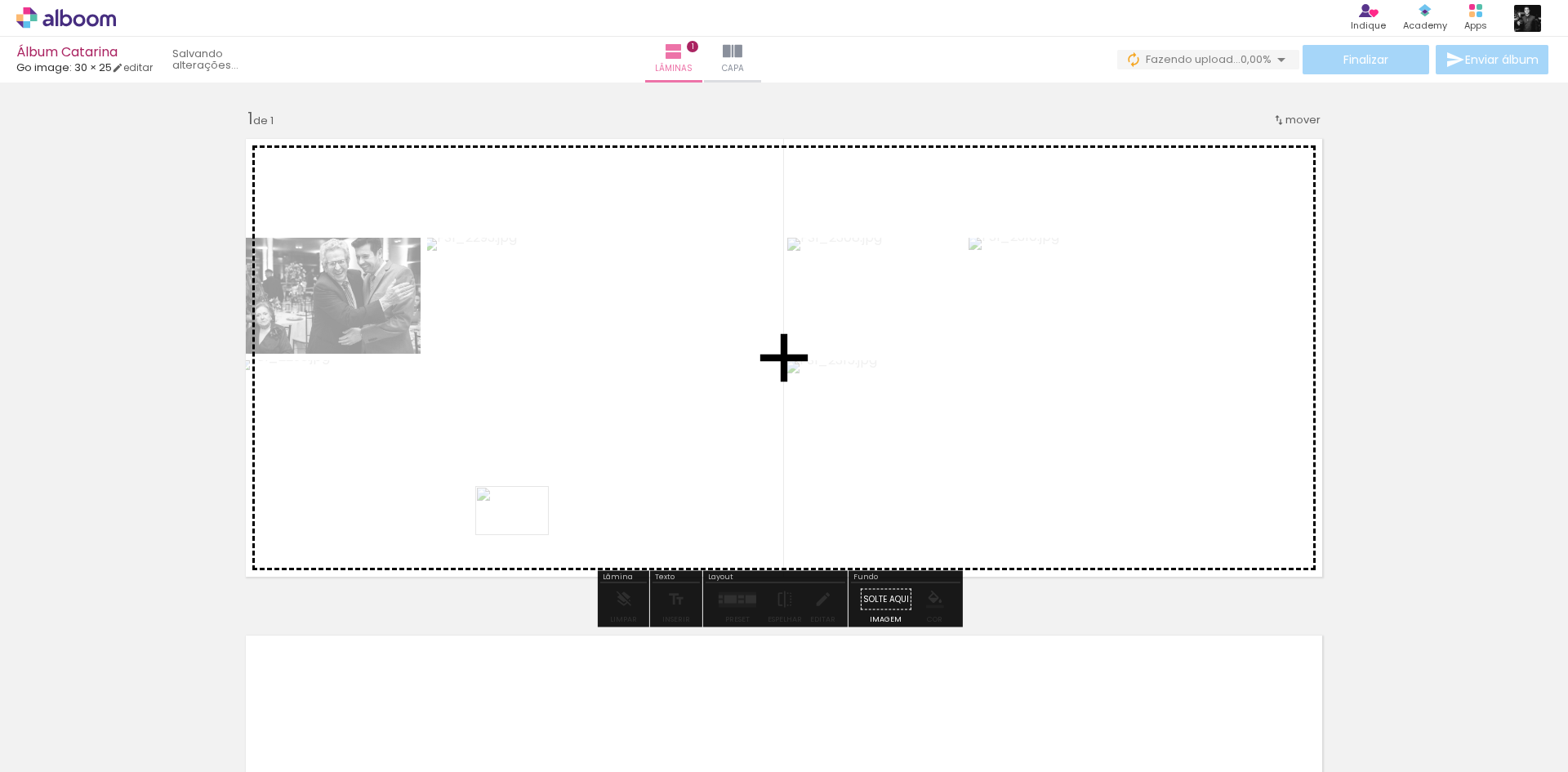
drag, startPoint x: 456, startPoint y: 727, endPoint x: 524, endPoint y: 535, distance: 203.7
click at [524, 535] on quentale-workspace at bounding box center [784, 386] width 1568 height 772
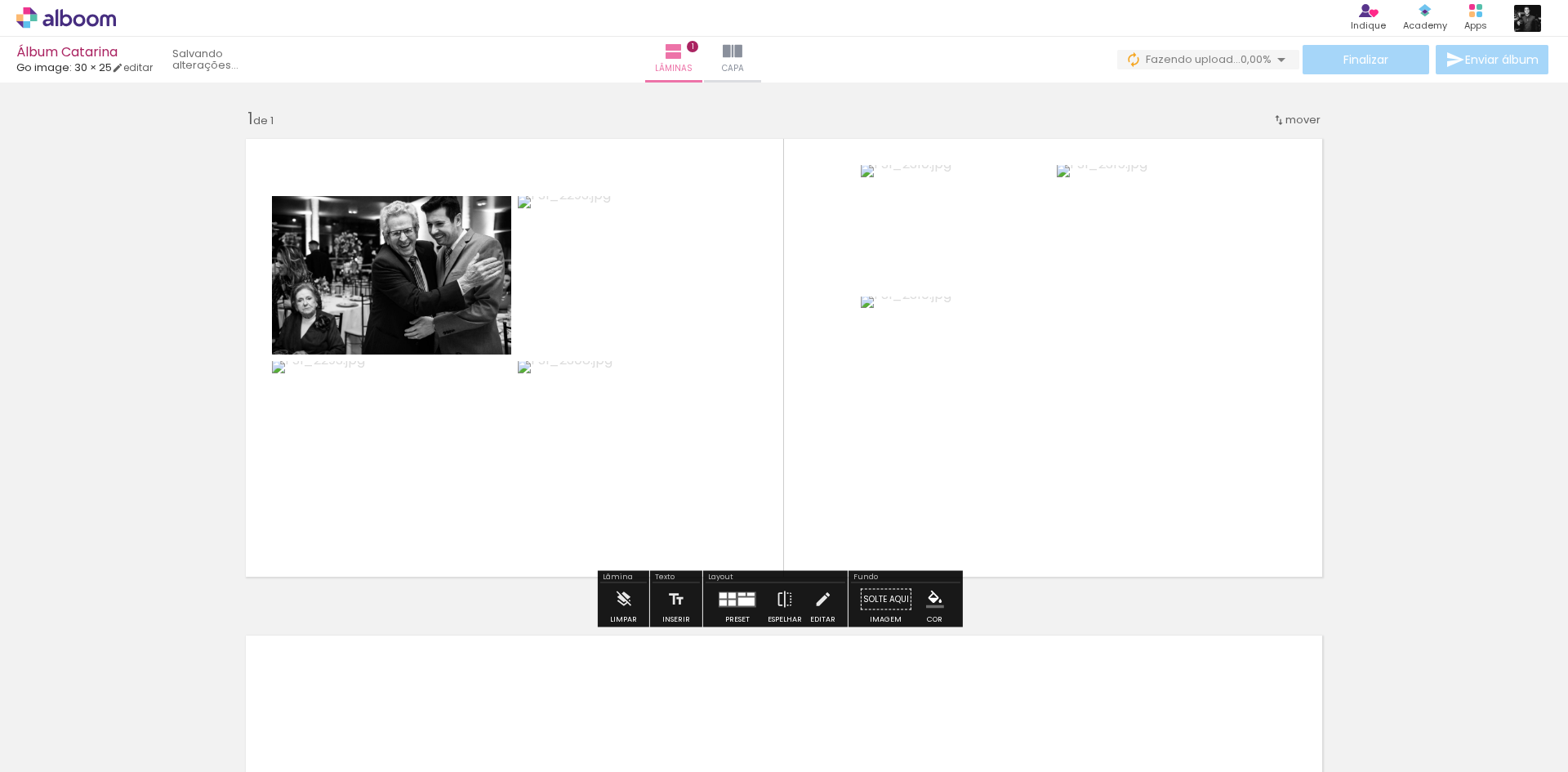
click at [1272, 109] on div "mover" at bounding box center [1295, 119] width 48 height 27
click at [1308, 119] on paper-item "Posição atual: 1" at bounding box center [1255, 117] width 124 height 27
click at [1242, 127] on span "Posição atual:" at bounding box center [1243, 117] width 74 height 27
click at [1369, 152] on div "Inserir lâmina 1 de 1" at bounding box center [784, 585] width 1568 height 994
click at [1285, 124] on span "mover" at bounding box center [1302, 119] width 35 height 16
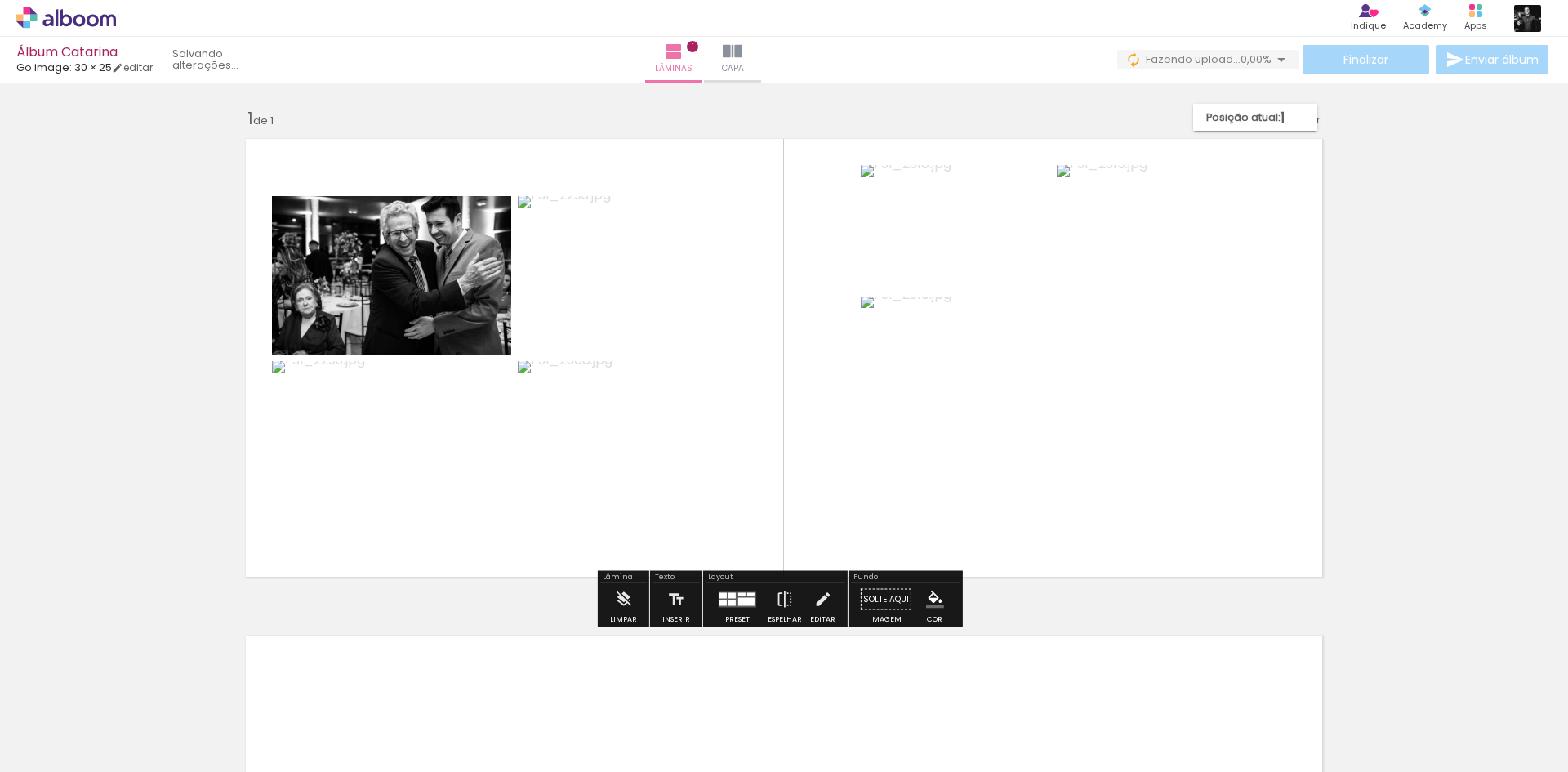
drag, startPoint x: 1235, startPoint y: 125, endPoint x: 1341, endPoint y: 126, distance: 106.0
click at [1343, 126] on div "Inserir lâmina 1 de 1" at bounding box center [784, 585] width 1568 height 994
click at [1269, 126] on span "Posição atual:" at bounding box center [1243, 117] width 74 height 27
click at [1269, 124] on span "Posição atual:" at bounding box center [1243, 117] width 74 height 27
click at [1342, 128] on div "Inserir lâmina 1 de 1" at bounding box center [784, 585] width 1568 height 994
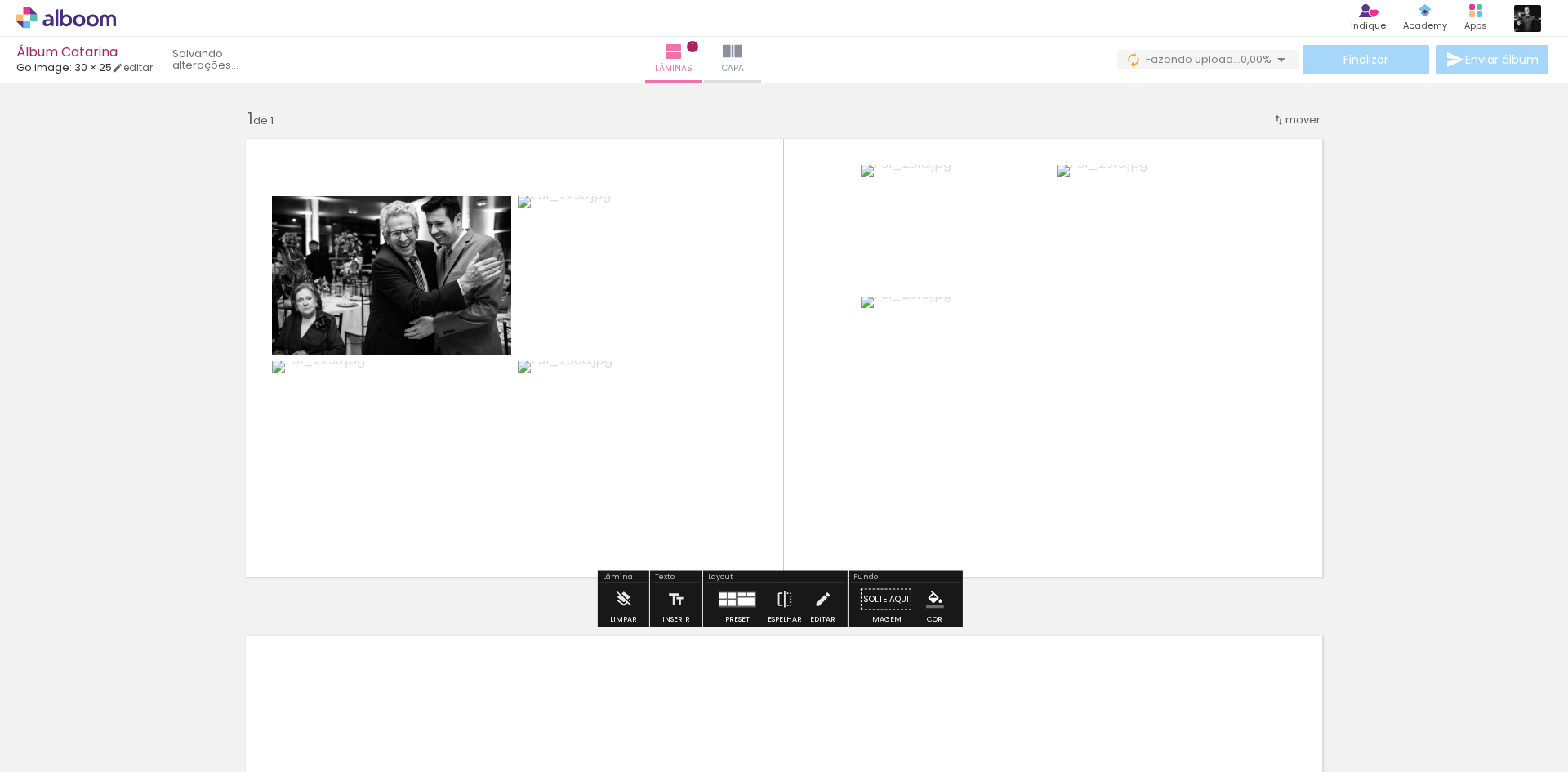
drag, startPoint x: 1293, startPoint y: 128, endPoint x: 1227, endPoint y: 124, distance: 66.1
click at [1227, 124] on div "Inserir lâmina 1 de 1" at bounding box center [784, 585] width 1568 height 994
click at [1289, 124] on span "mover" at bounding box center [1302, 119] width 35 height 16
click at [1290, 124] on paper-item "Posição atual: 1" at bounding box center [1255, 117] width 124 height 27
click at [1238, 113] on span "Posição atual:" at bounding box center [1243, 117] width 74 height 27
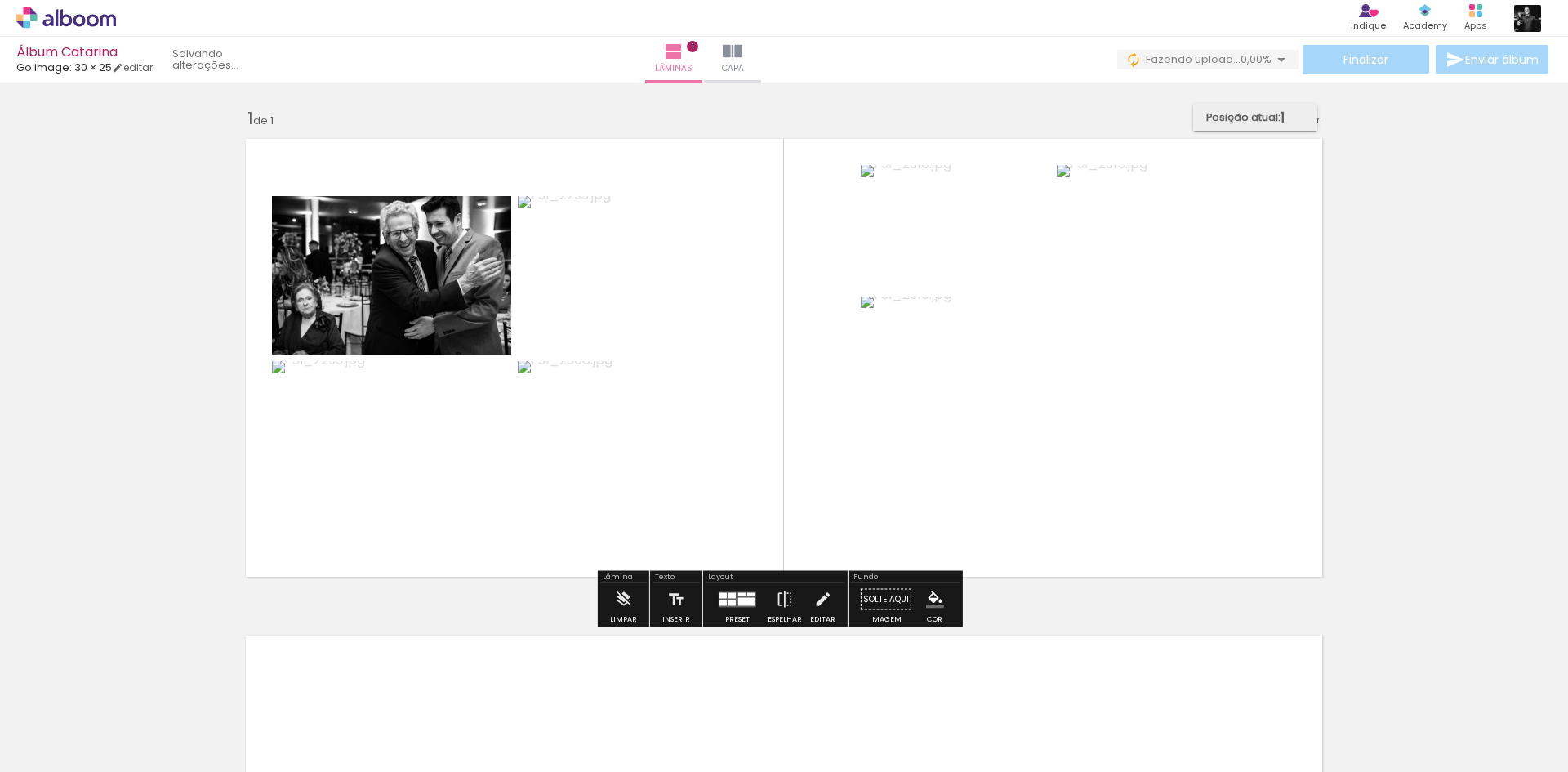
click at [1238, 113] on span "Posição atual:" at bounding box center [1243, 117] width 74 height 27
click at [1237, 112] on span "Posição atual:" at bounding box center [1243, 117] width 74 height 27
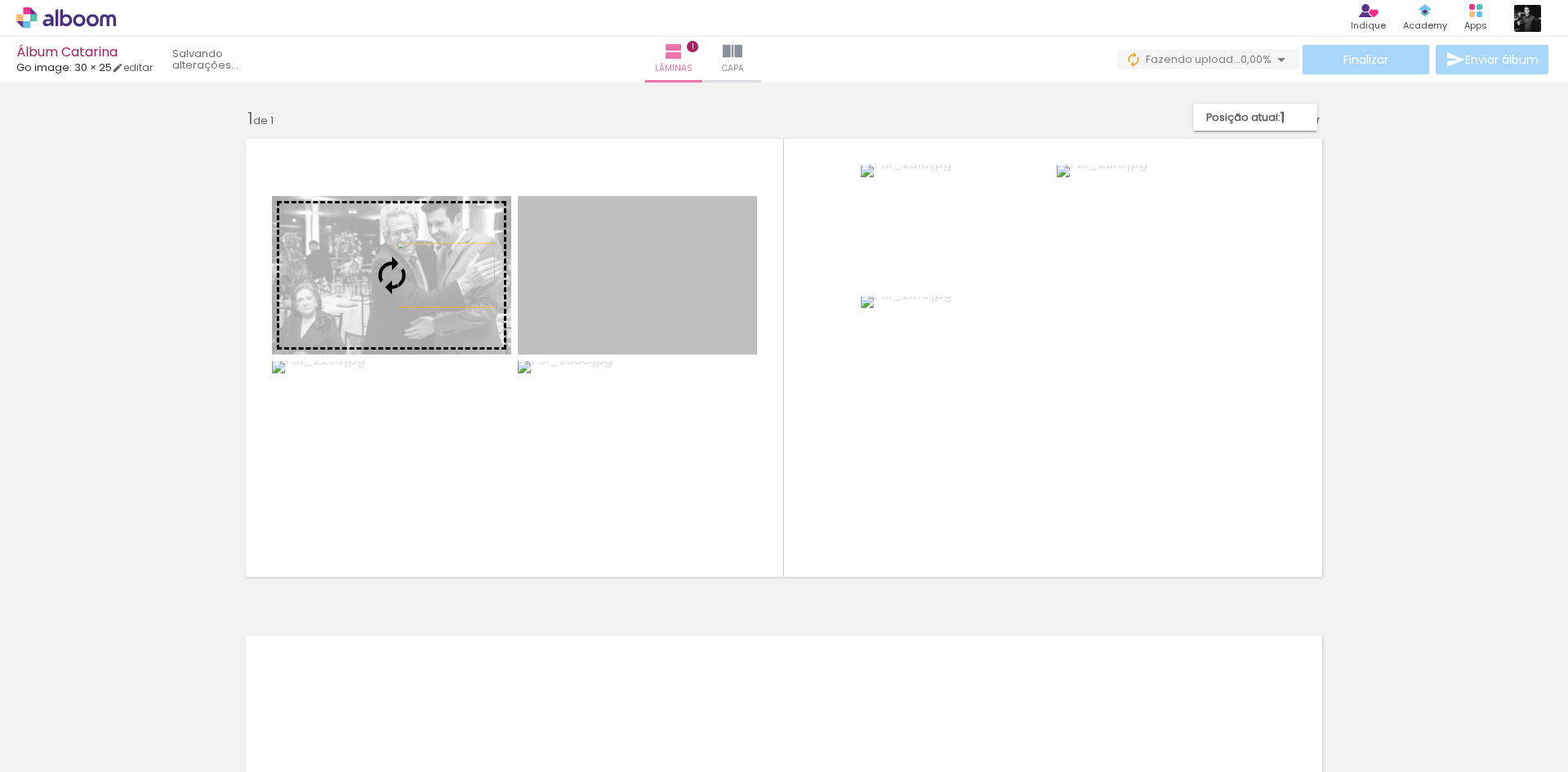
drag, startPoint x: 612, startPoint y: 278, endPoint x: 429, endPoint y: 272, distance: 183.1
click at [0, 0] on slot at bounding box center [0, 0] width 0 height 0
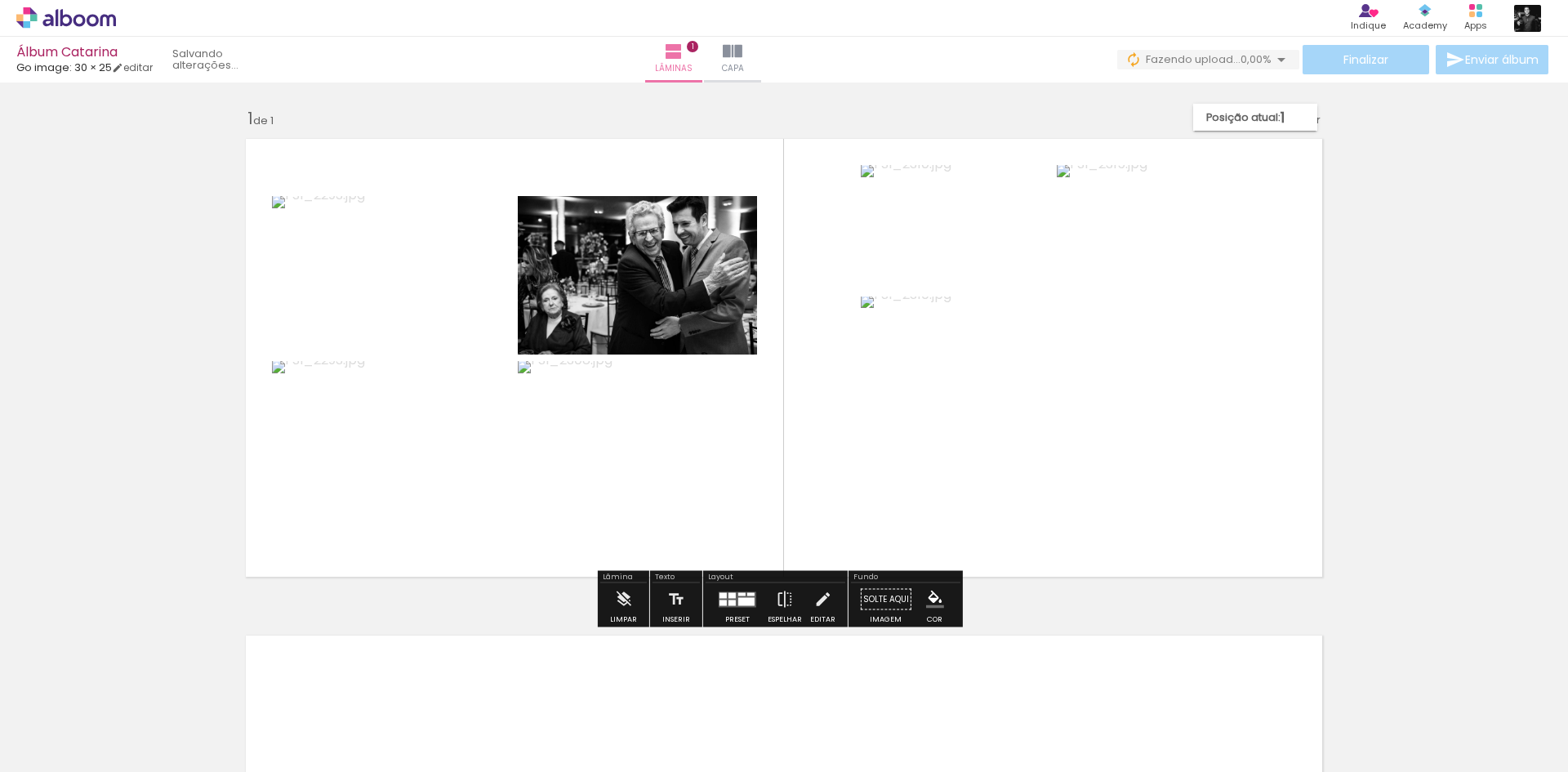
click at [0, 0] on slot "P&B" at bounding box center [0, 0] width 0 height 0
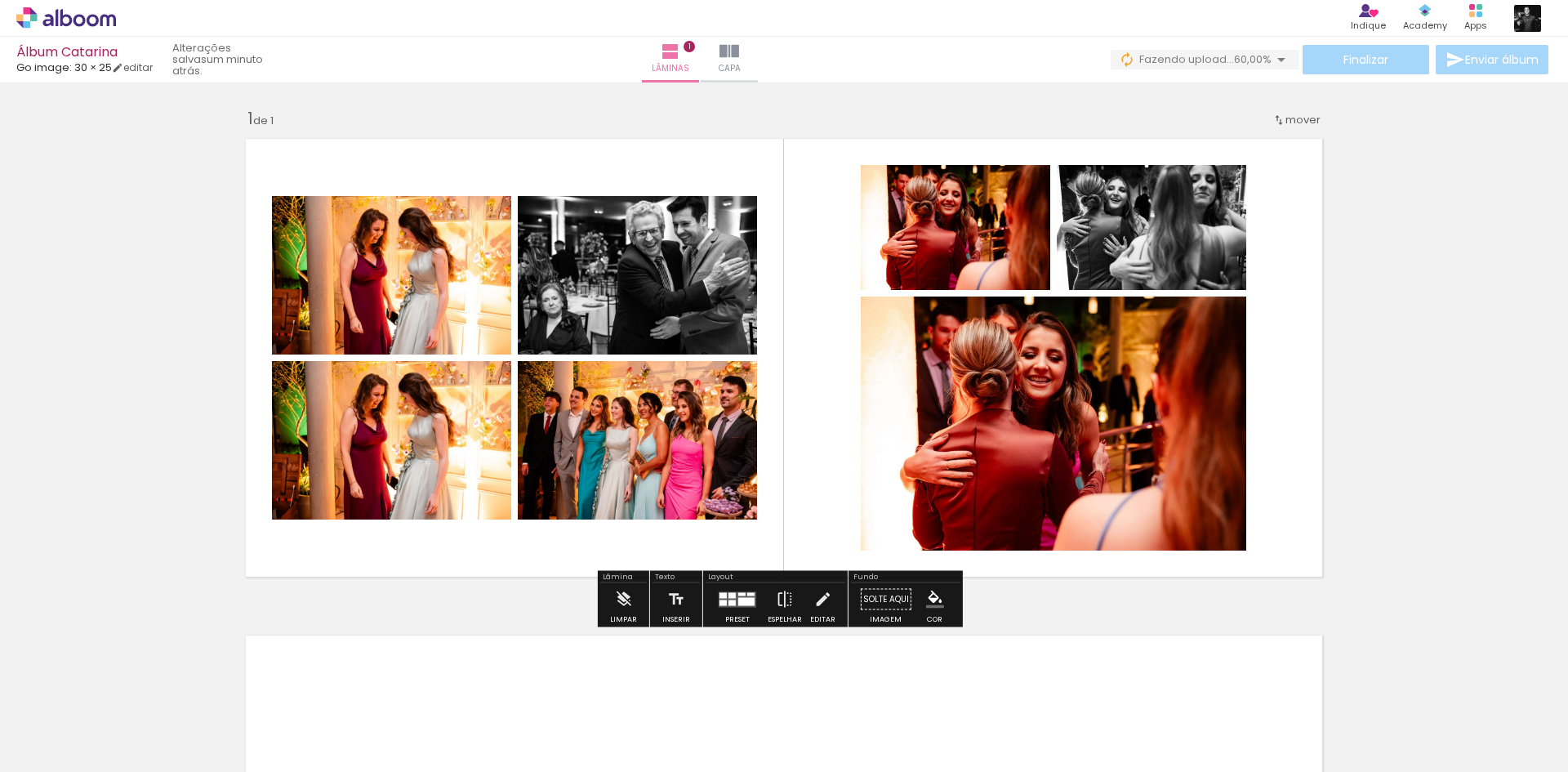
click at [0, 0] on slot "P&B" at bounding box center [0, 0] width 0 height 0
click at [733, 615] on div at bounding box center [737, 599] width 44 height 32
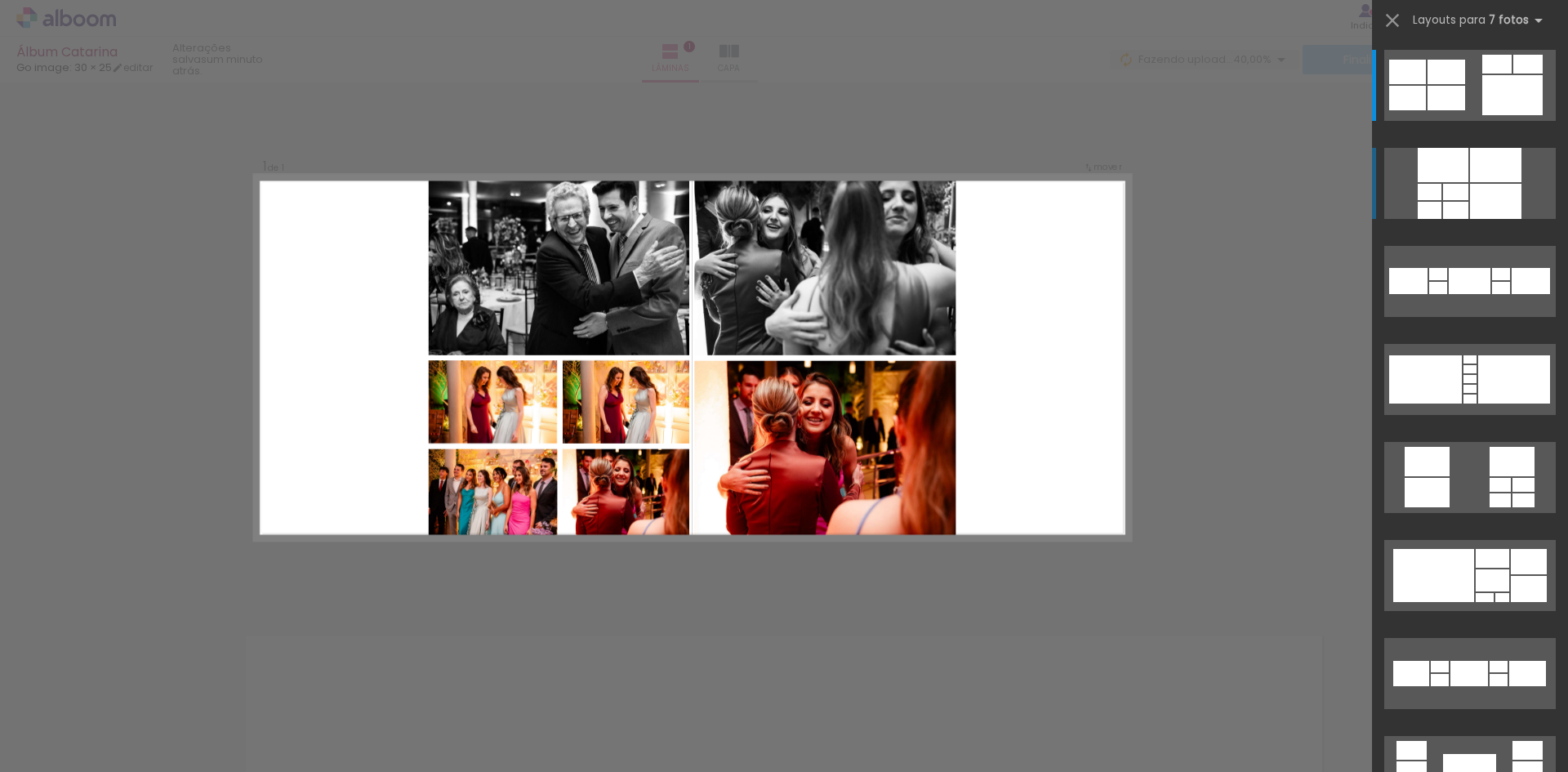
click at [1453, 189] on div at bounding box center [1455, 192] width 25 height 17
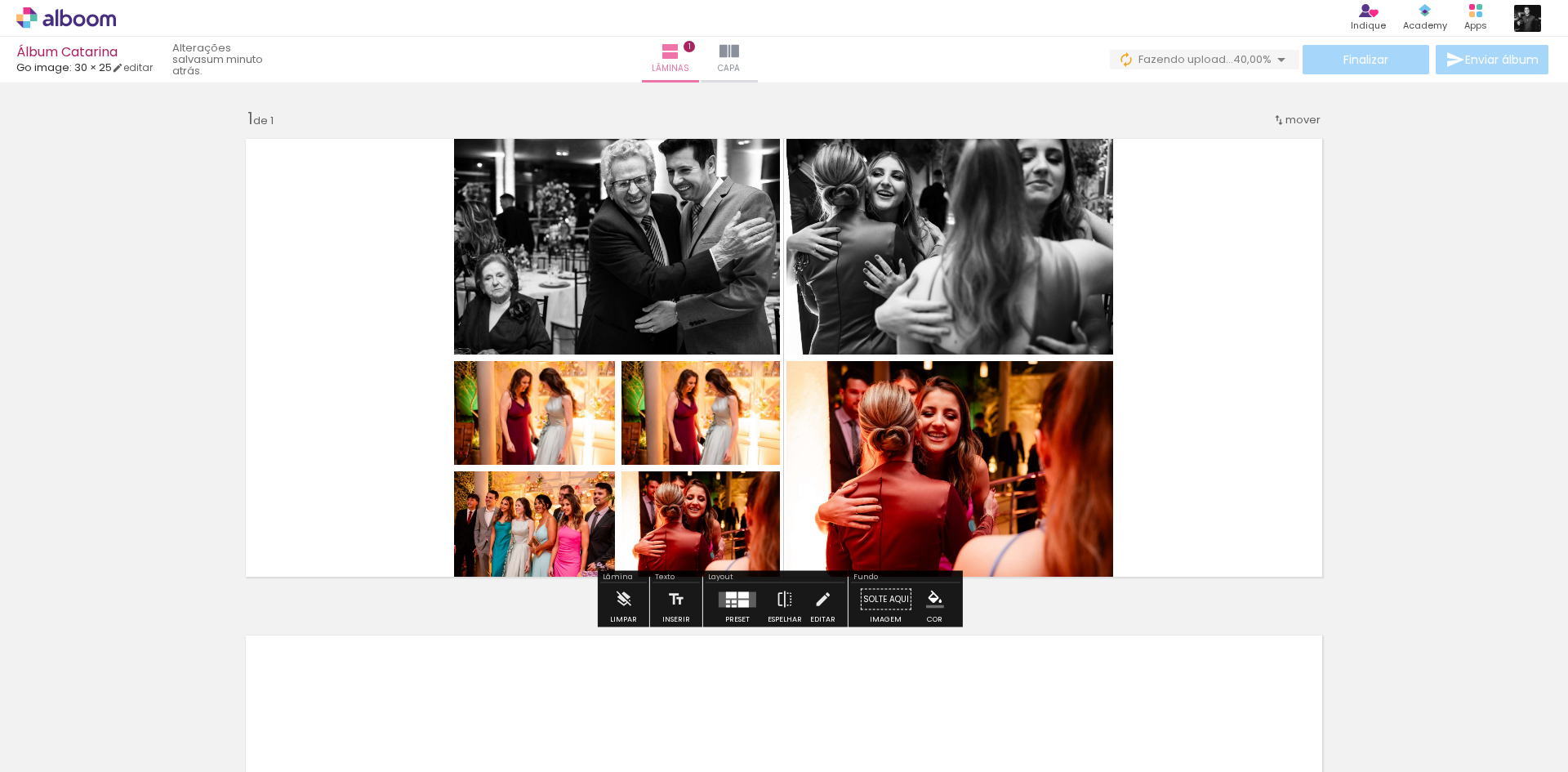
click at [740, 597] on div at bounding box center [743, 594] width 10 height 6
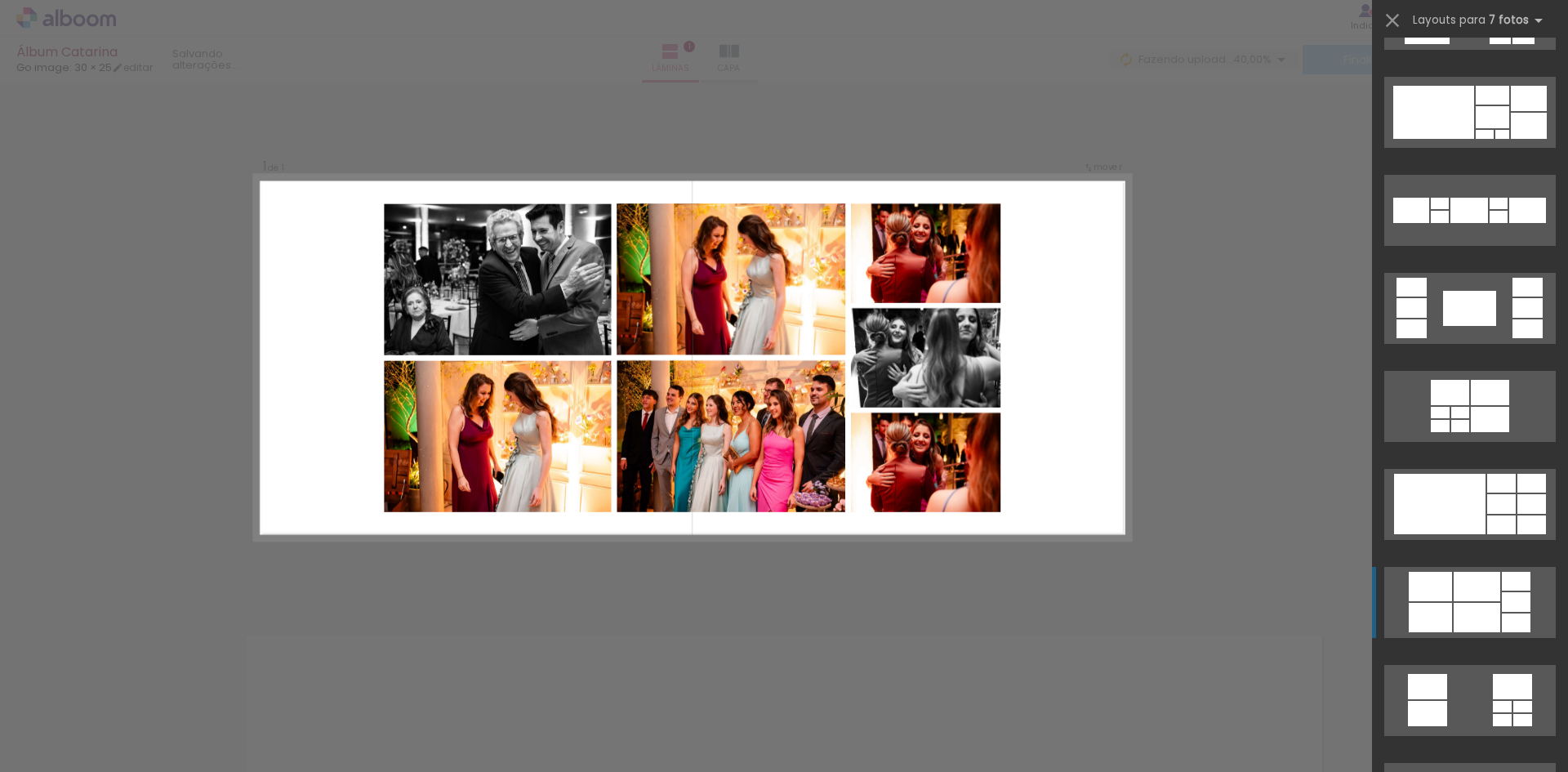
scroll to position [506, 0]
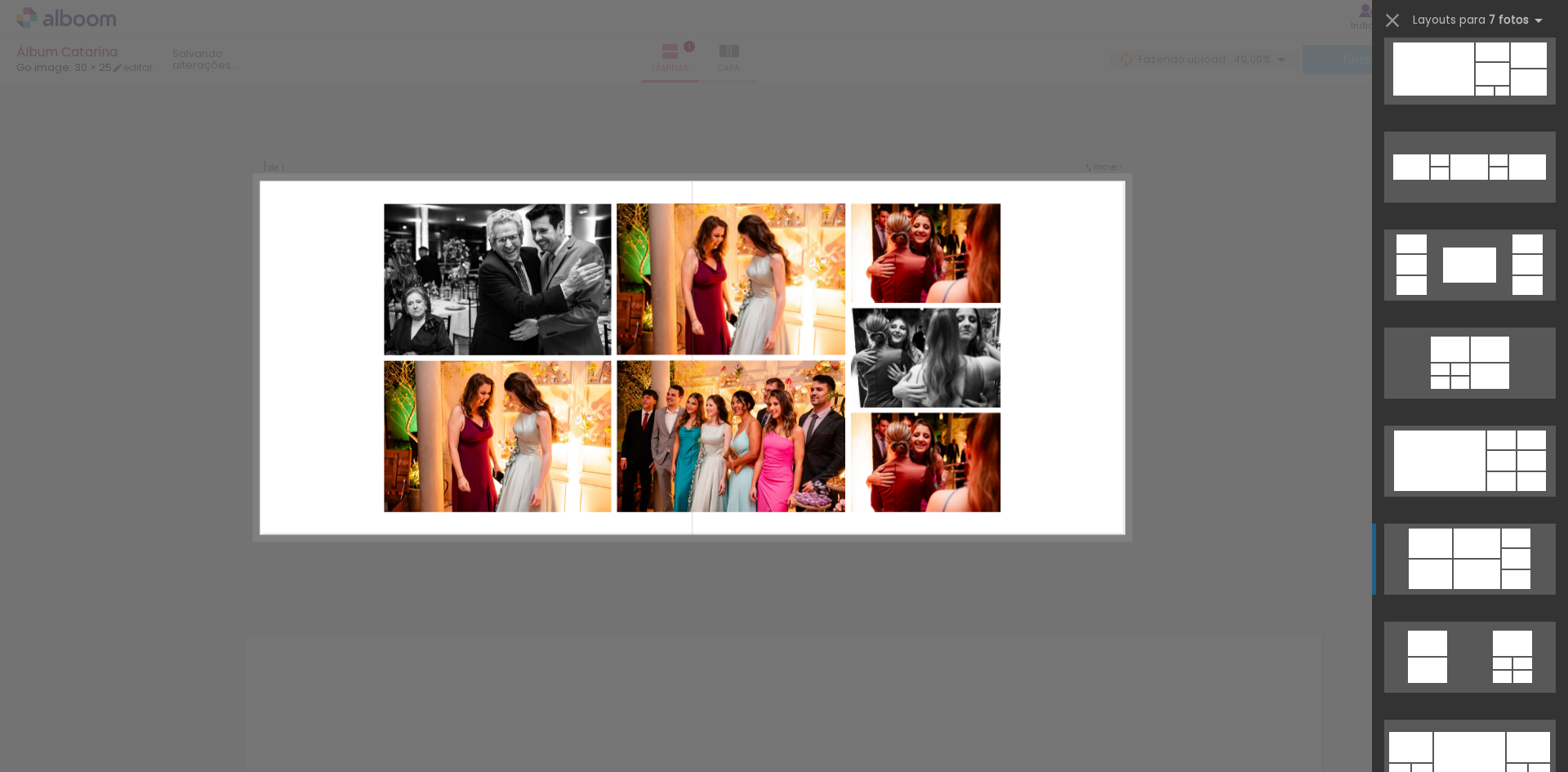
click at [1481, 569] on div at bounding box center [1477, 574] width 46 height 30
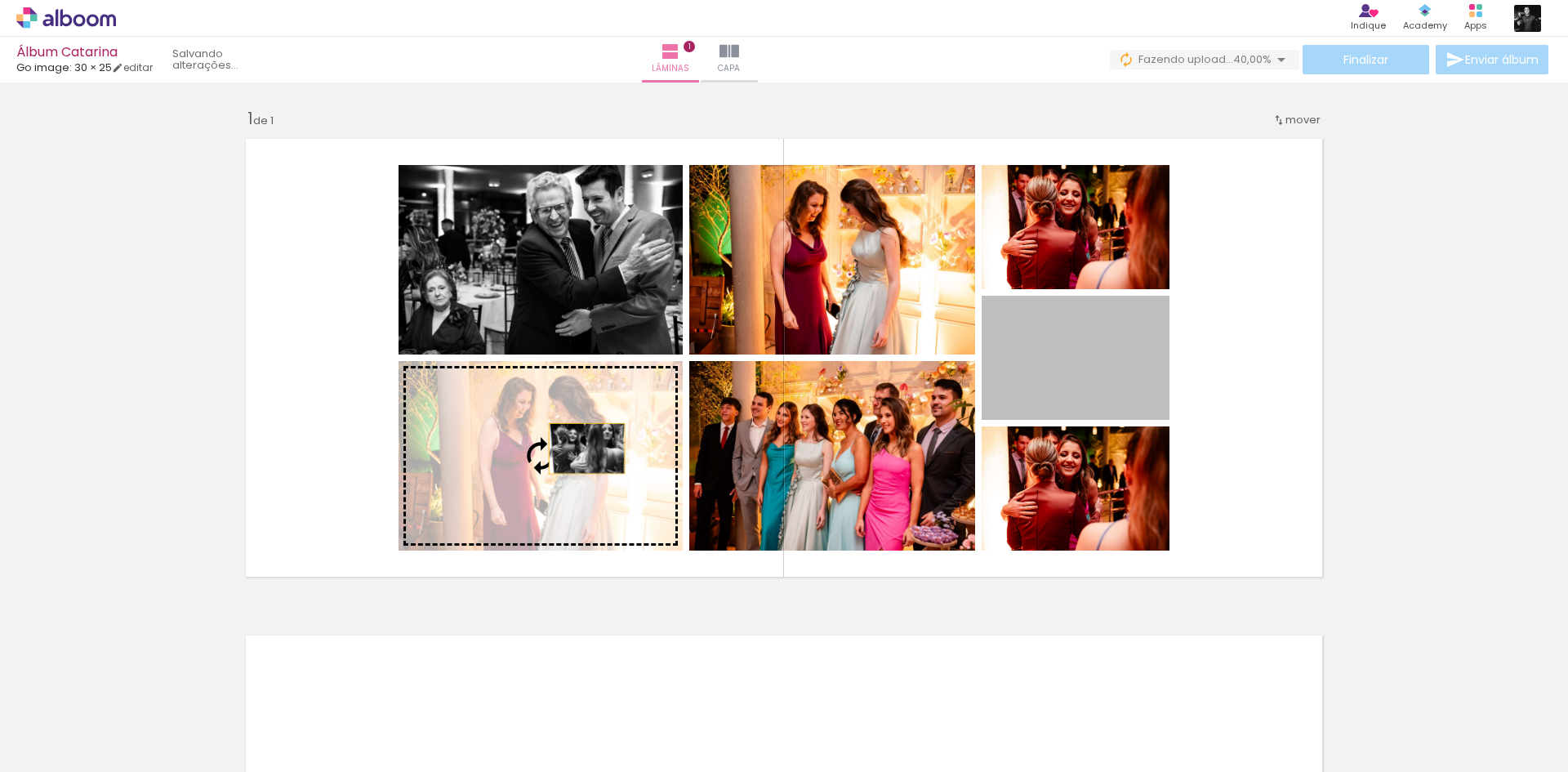
drag, startPoint x: 1056, startPoint y: 334, endPoint x: 580, endPoint y: 449, distance: 489.7
click at [0, 0] on slot at bounding box center [0, 0] width 0 height 0
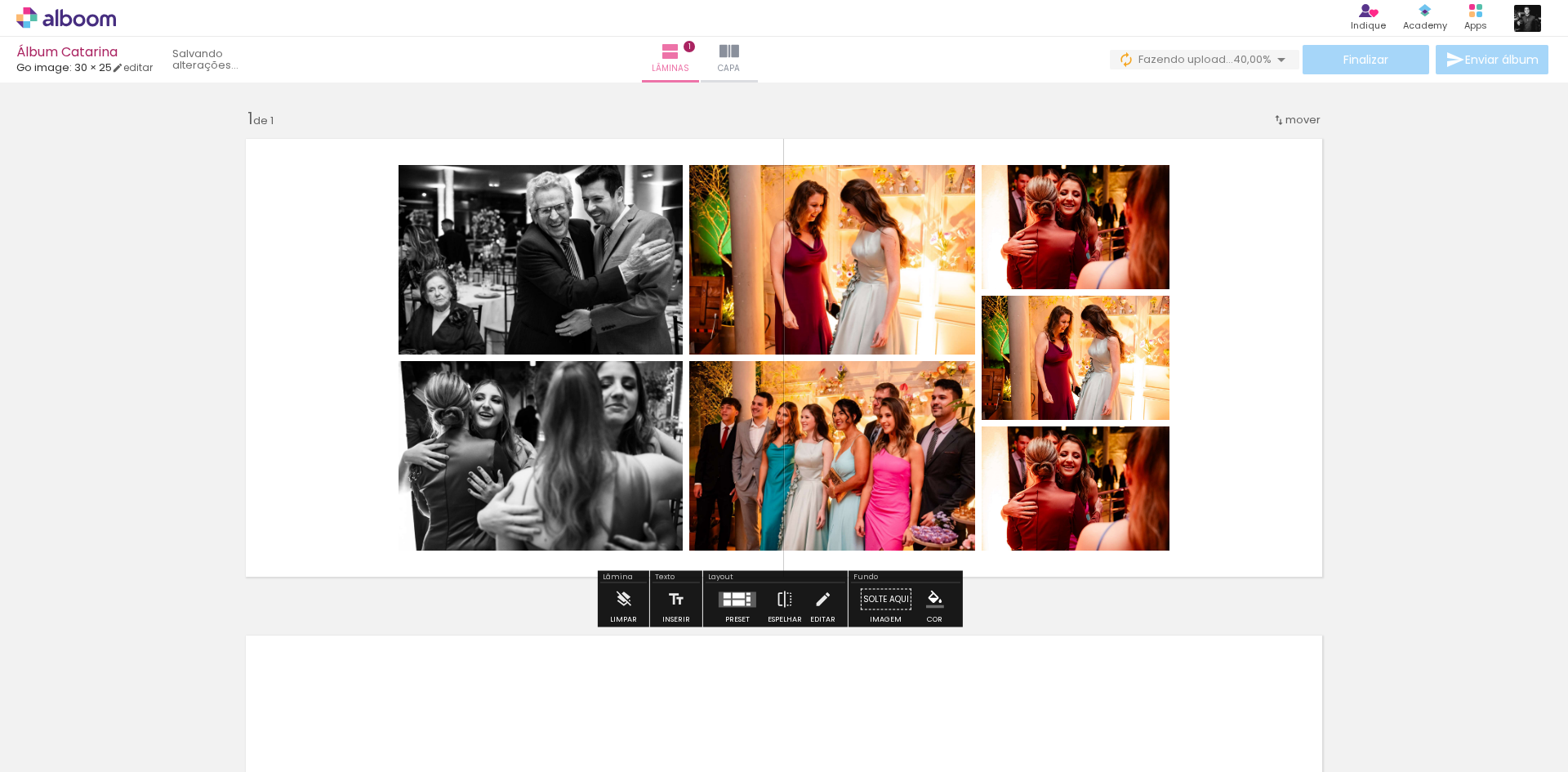
click at [502, 691] on iron-icon at bounding box center [494, 684] width 17 height 17
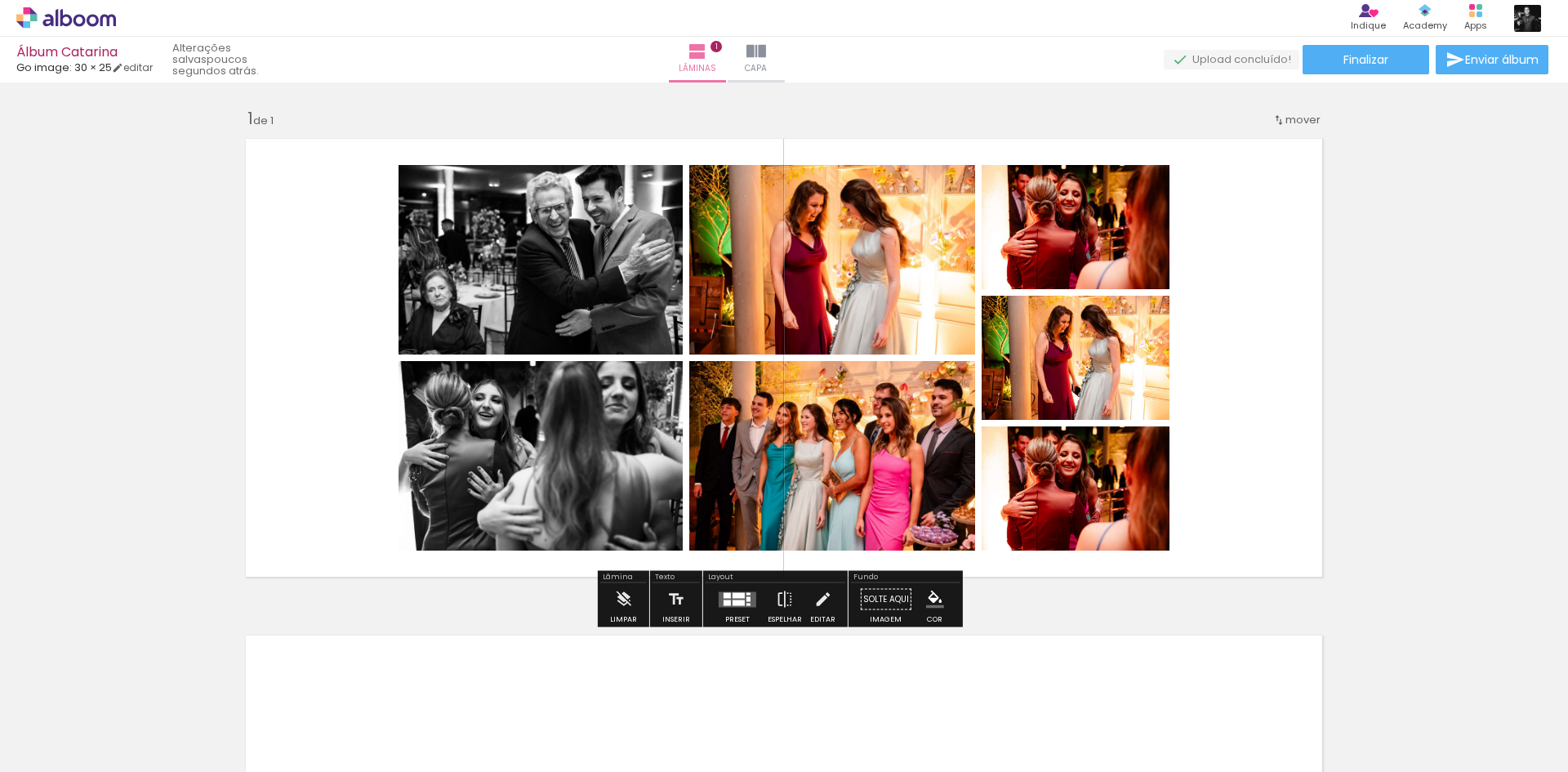
drag, startPoint x: 583, startPoint y: 264, endPoint x: 546, endPoint y: 266, distance: 37.1
click at [546, 266] on quentale-photo at bounding box center [540, 259] width 284 height 189
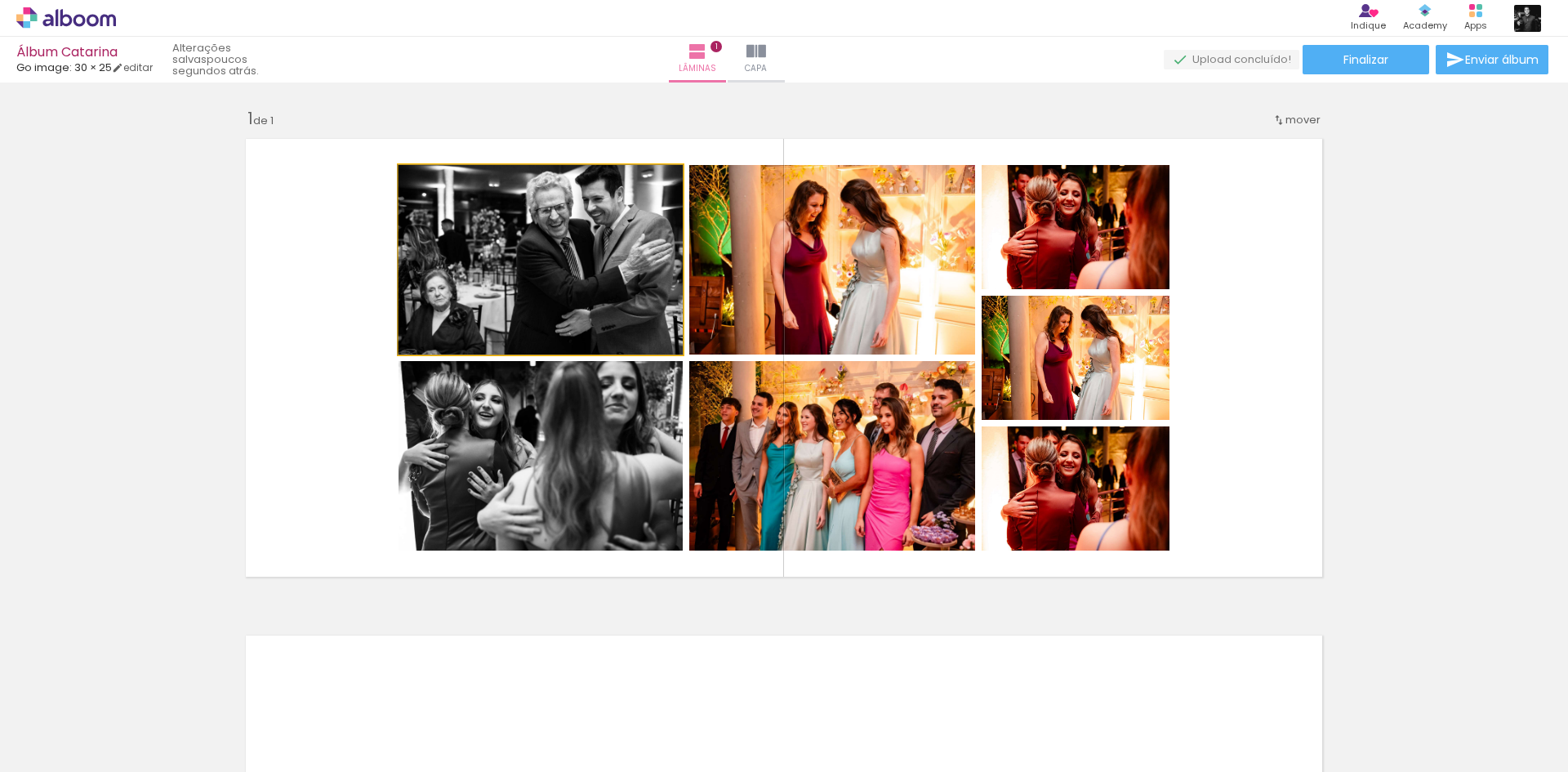
click at [596, 267] on quentale-photo at bounding box center [540, 259] width 284 height 189
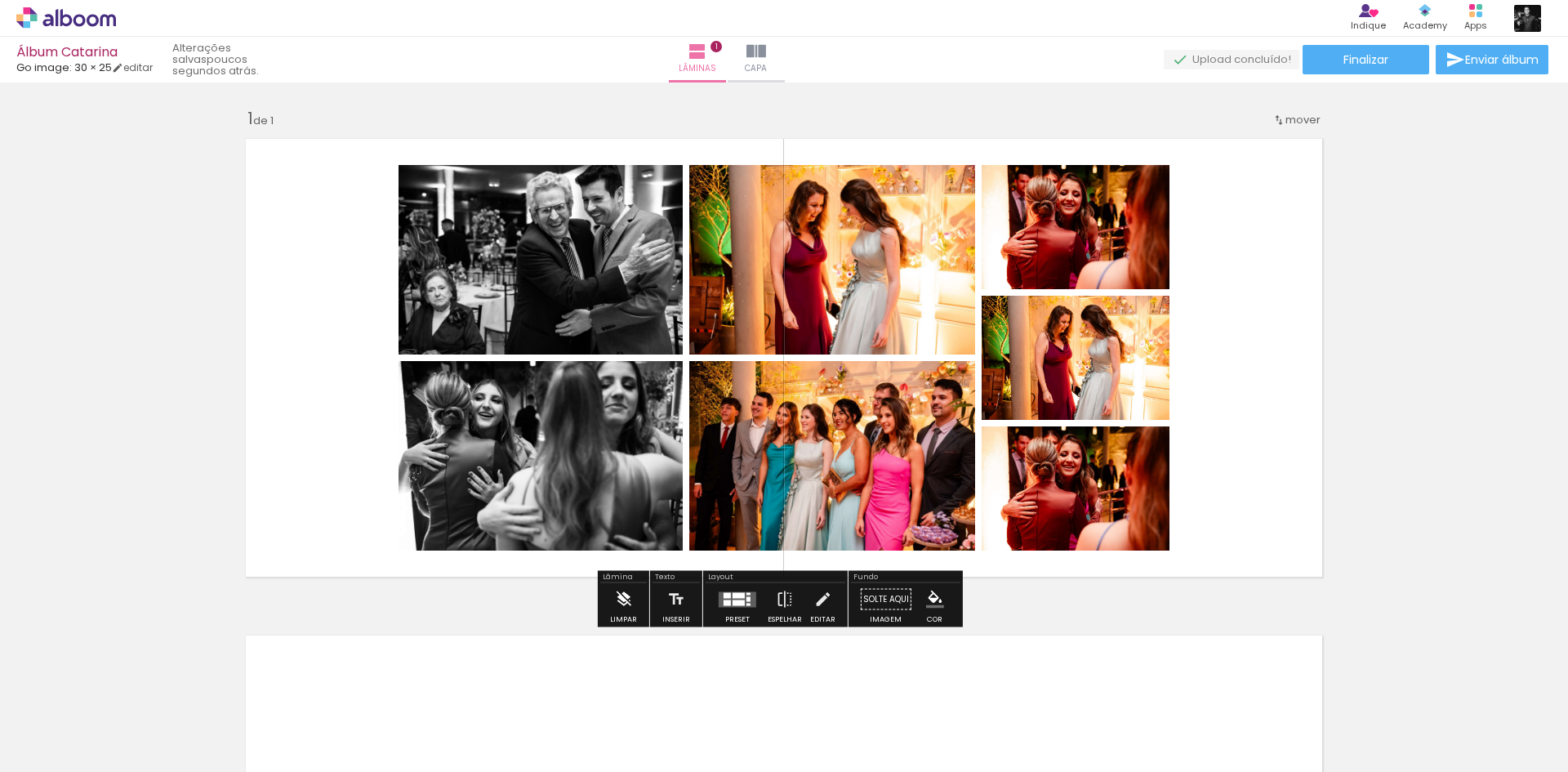
click at [607, 619] on paper-button "Limpar" at bounding box center [624, 604] width 35 height 42
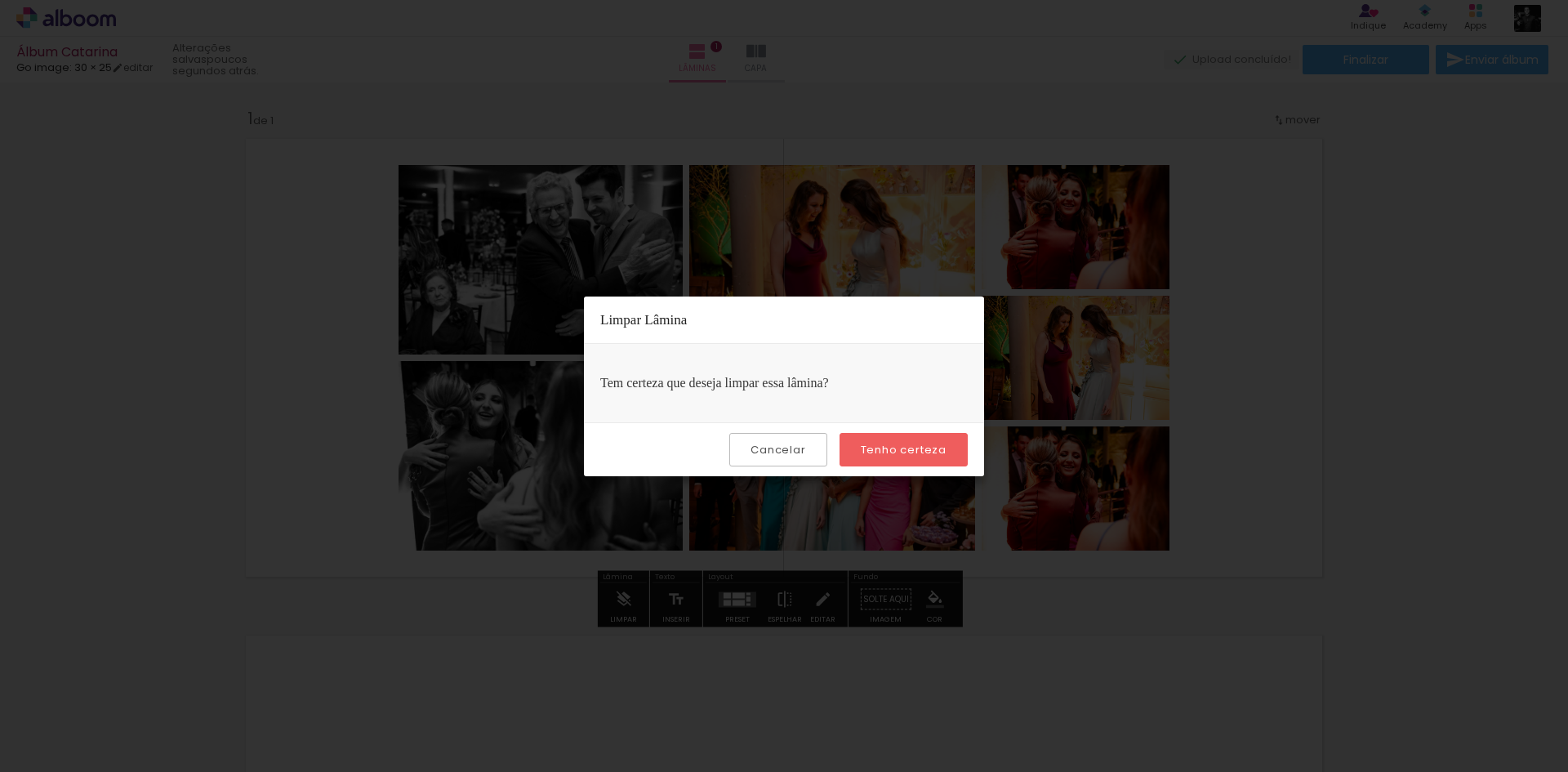
click at [0, 0] on slot "Tenho certeza" at bounding box center [0, 0] width 0 height 0
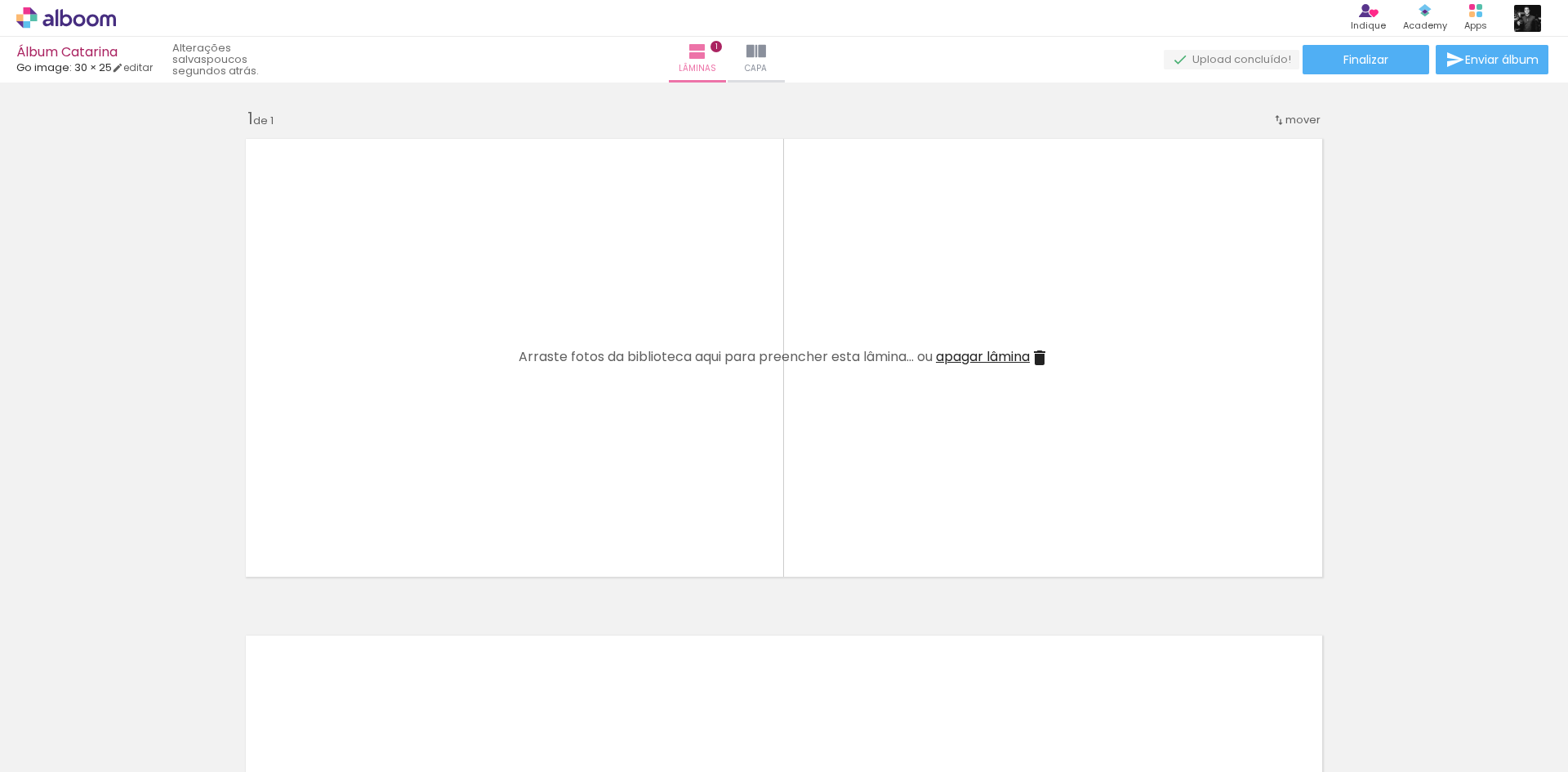
click at [499, 691] on iron-icon at bounding box center [494, 684] width 17 height 17
click at [412, 681] on paper-icon-button at bounding box center [402, 683] width 20 height 20
drag, startPoint x: 315, startPoint y: 681, endPoint x: 256, endPoint y: 682, distance: 59.0
click at [315, 681] on iron-icon at bounding box center [311, 684] width 17 height 17
click at [218, 681] on iron-icon at bounding box center [220, 684] width 17 height 17
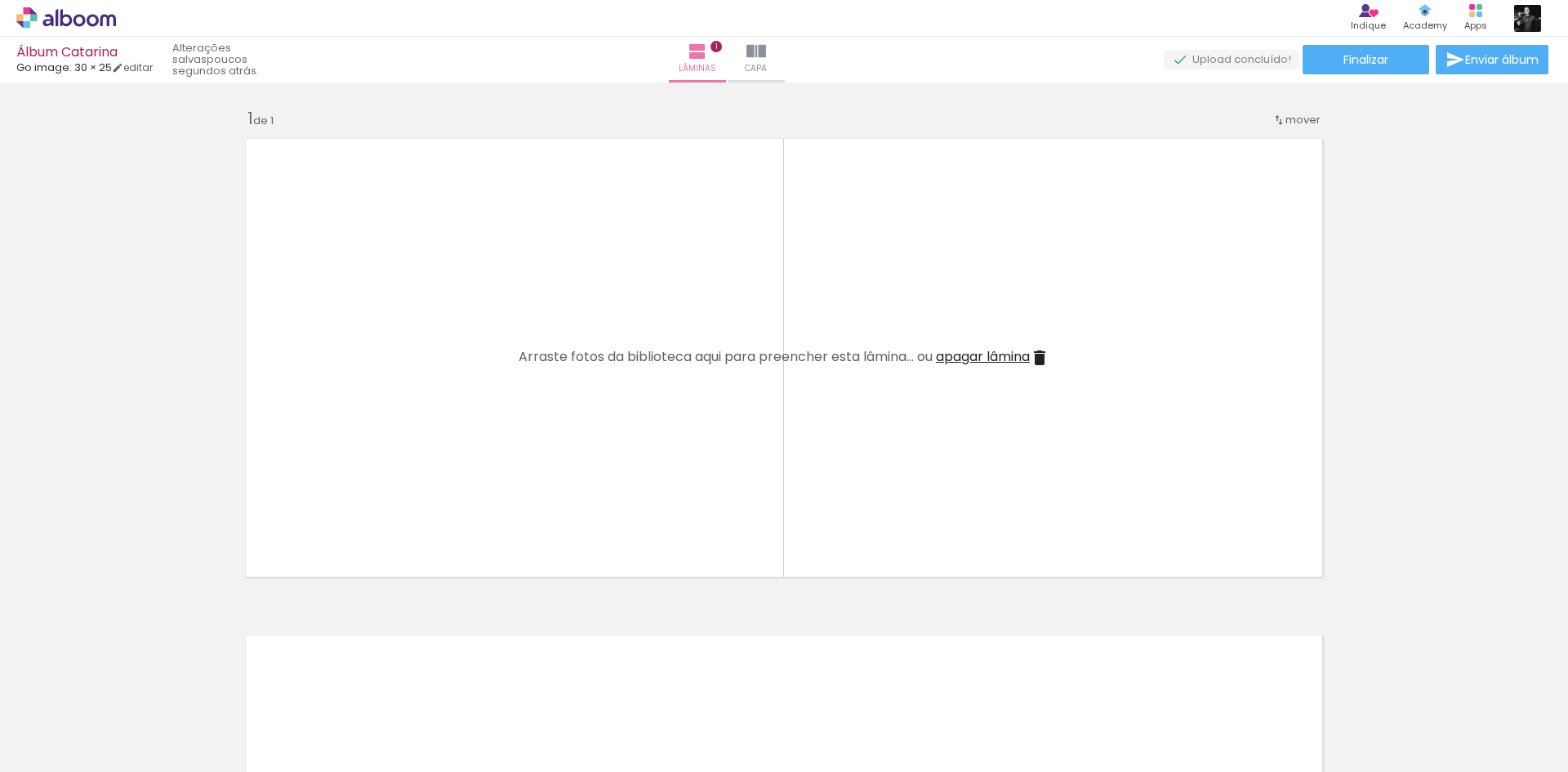
click at [129, 681] on iron-icon at bounding box center [128, 684] width 17 height 17
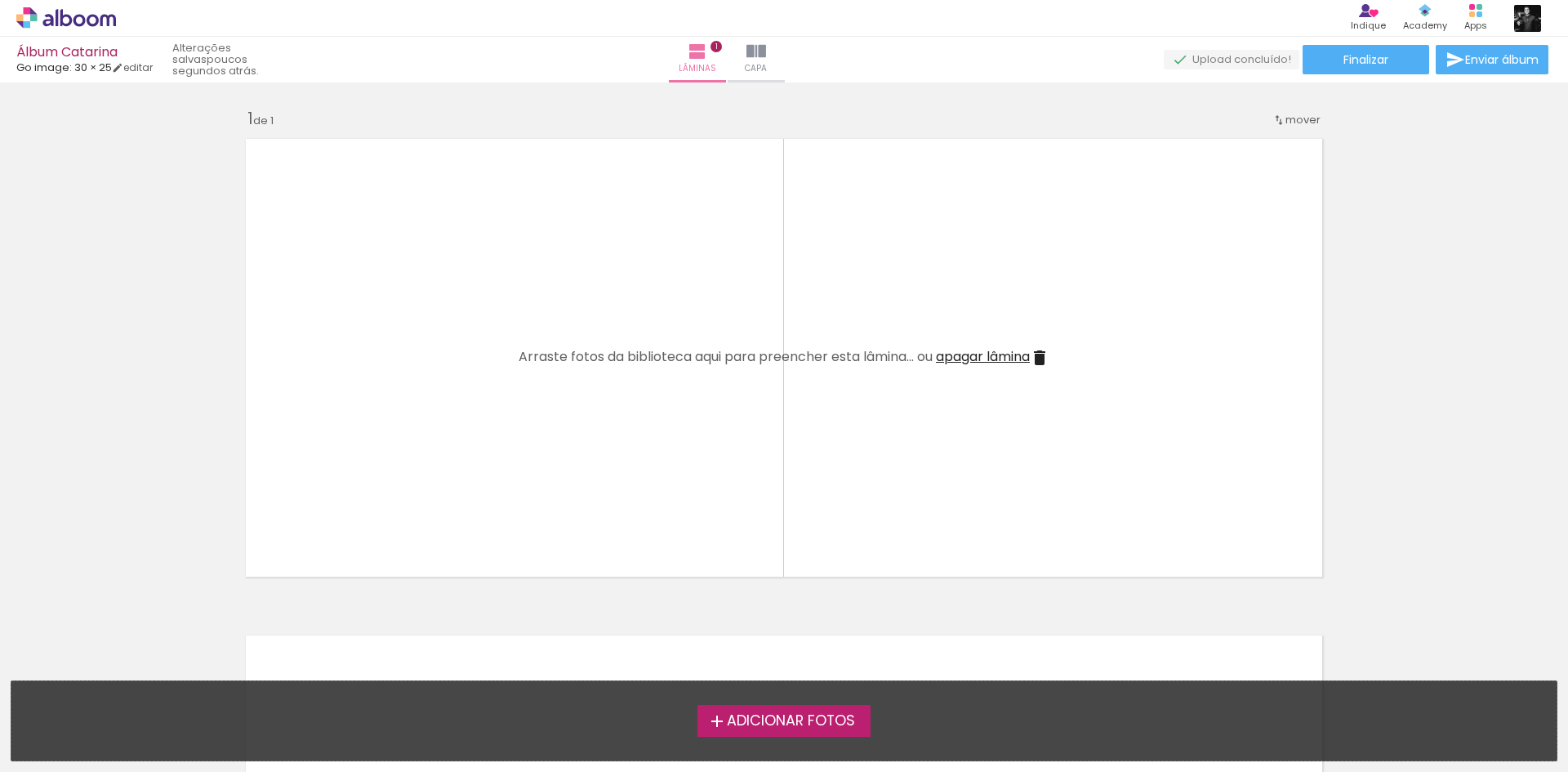
click at [982, 350] on span "apagar lâmina" at bounding box center [983, 356] width 94 height 19
